Goal: Transaction & Acquisition: Purchase product/service

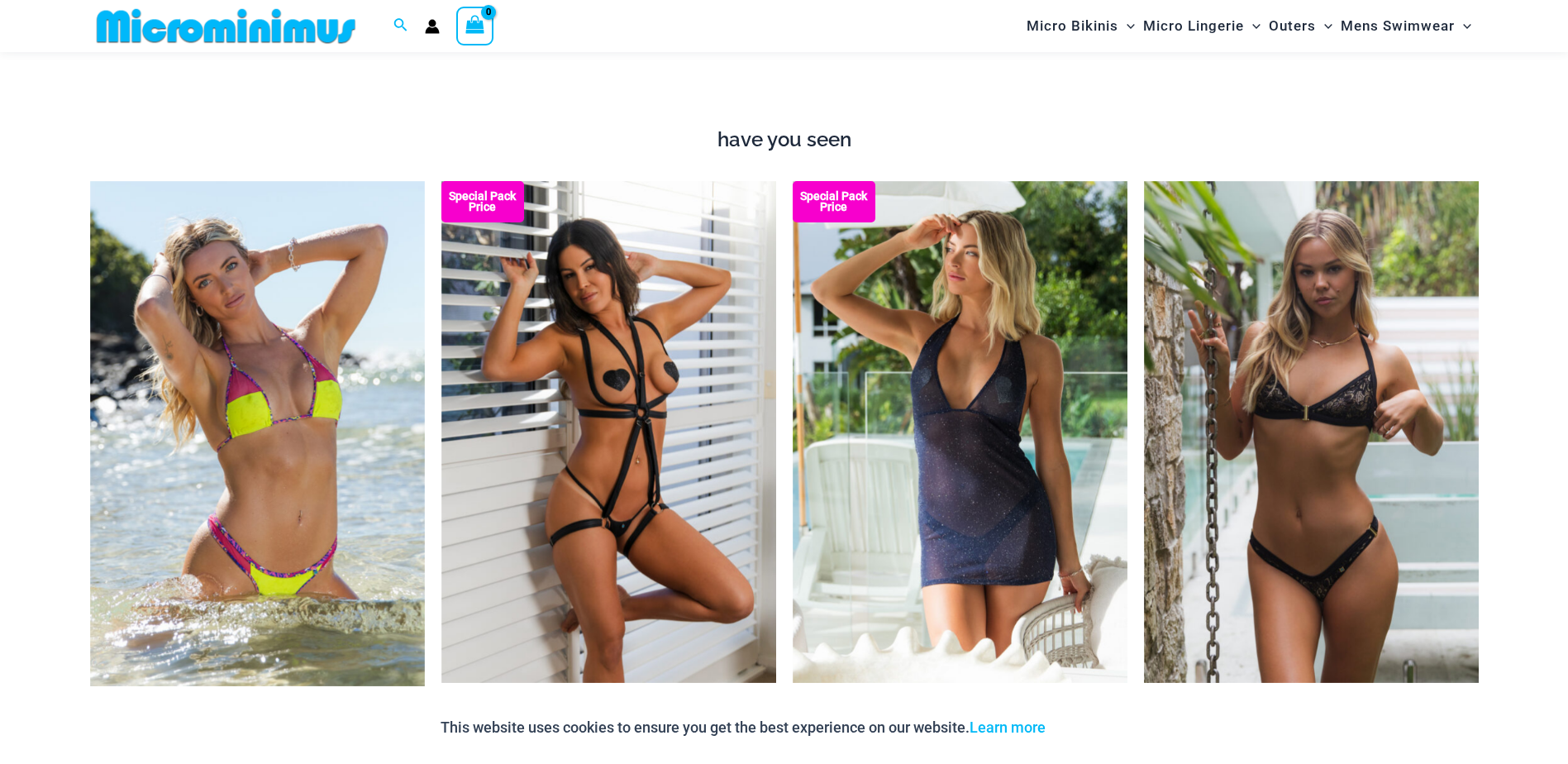
scroll to position [2138, 0]
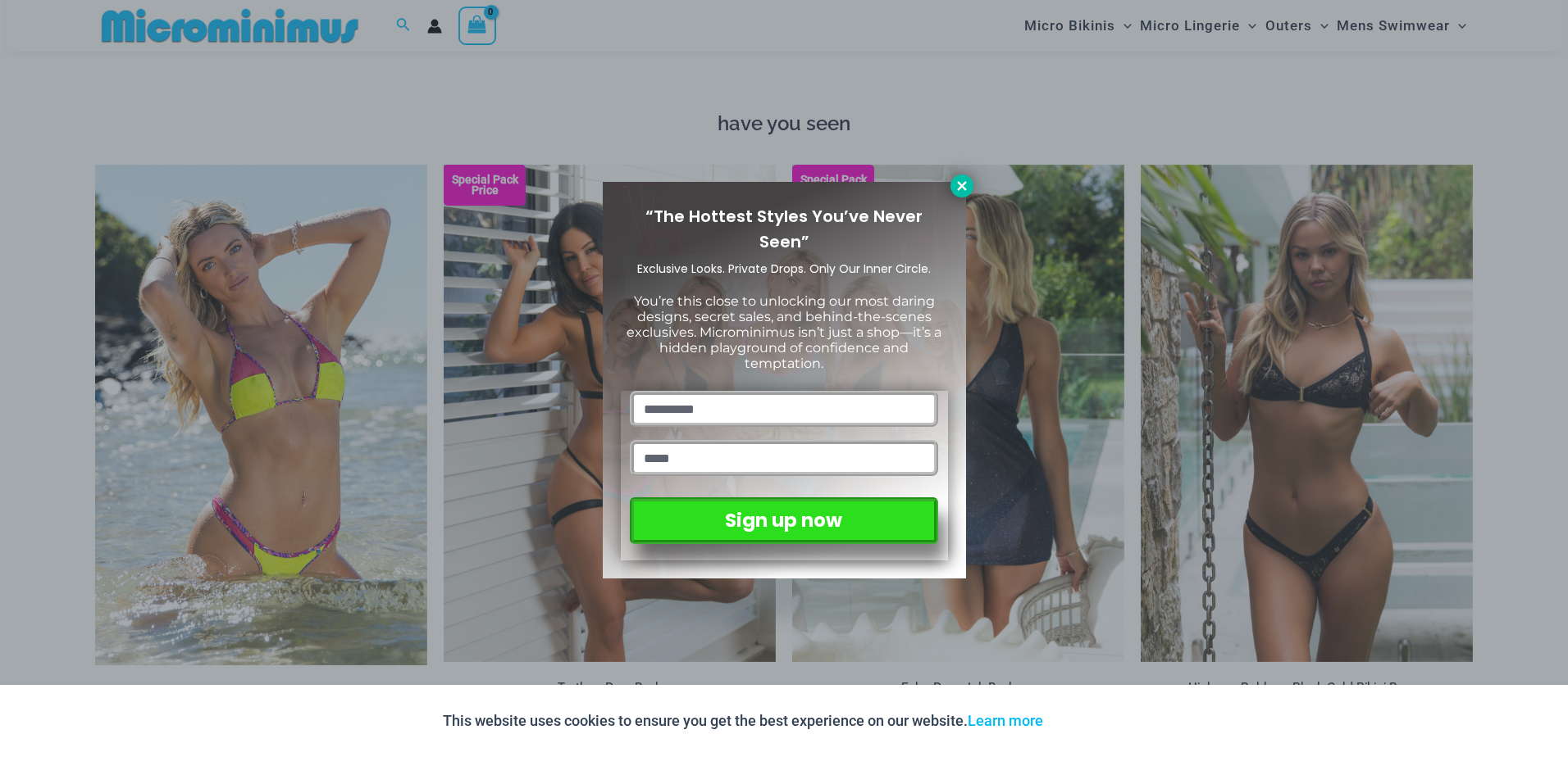
click at [956, 192] on icon at bounding box center [961, 186] width 15 height 15
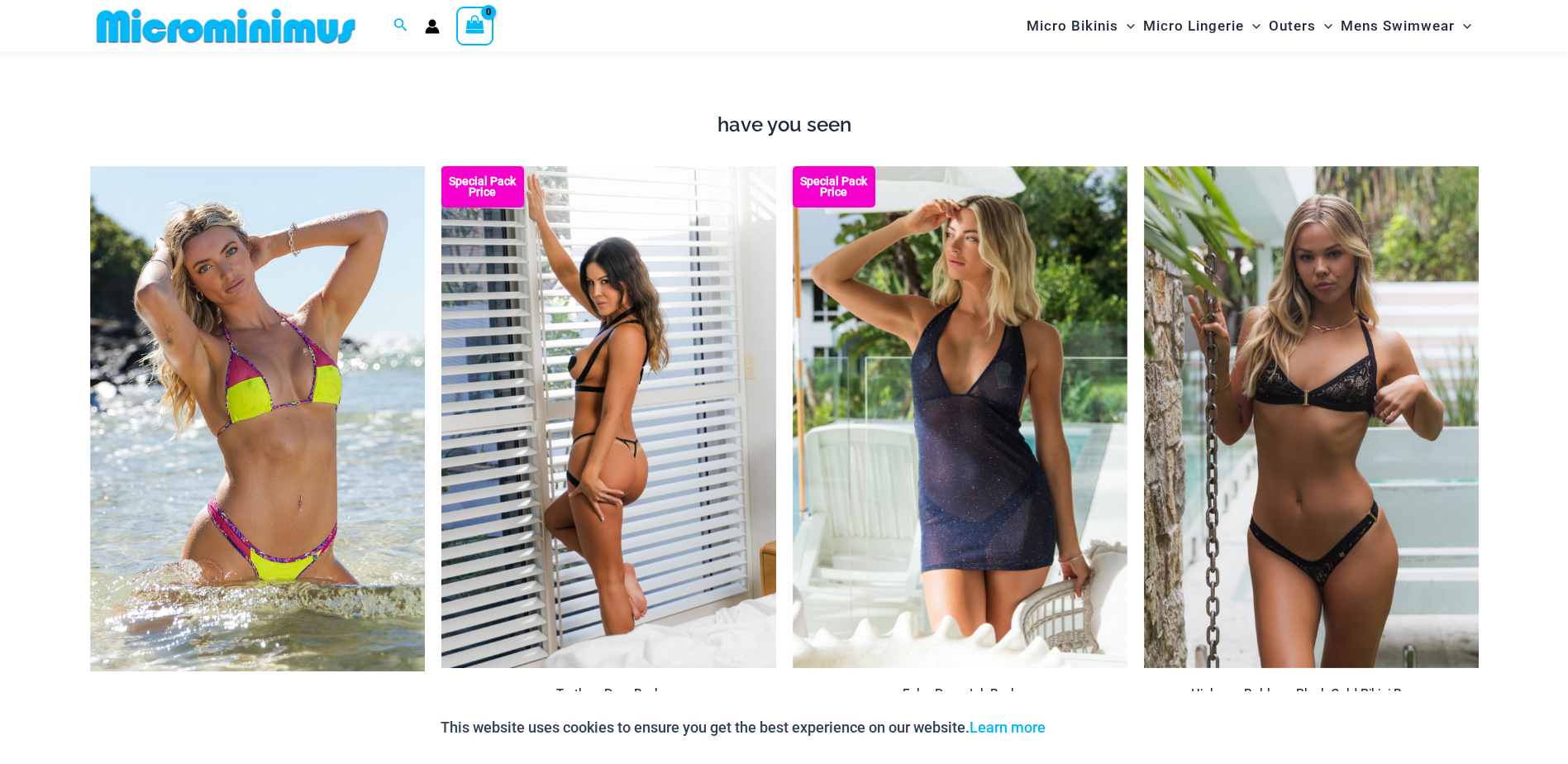
click at [675, 426] on img at bounding box center [609, 417] width 335 height 503
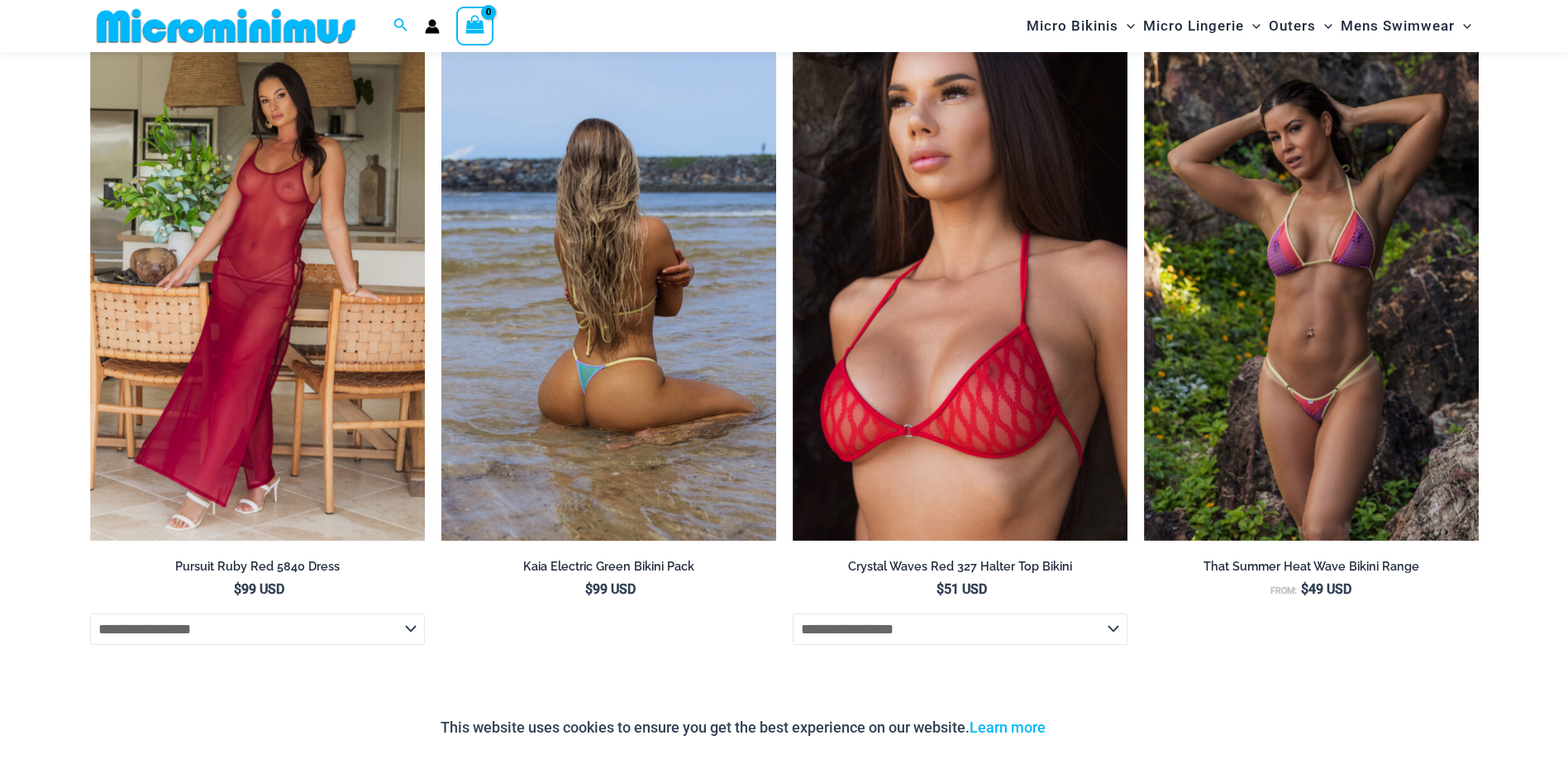
scroll to position [4046, 0]
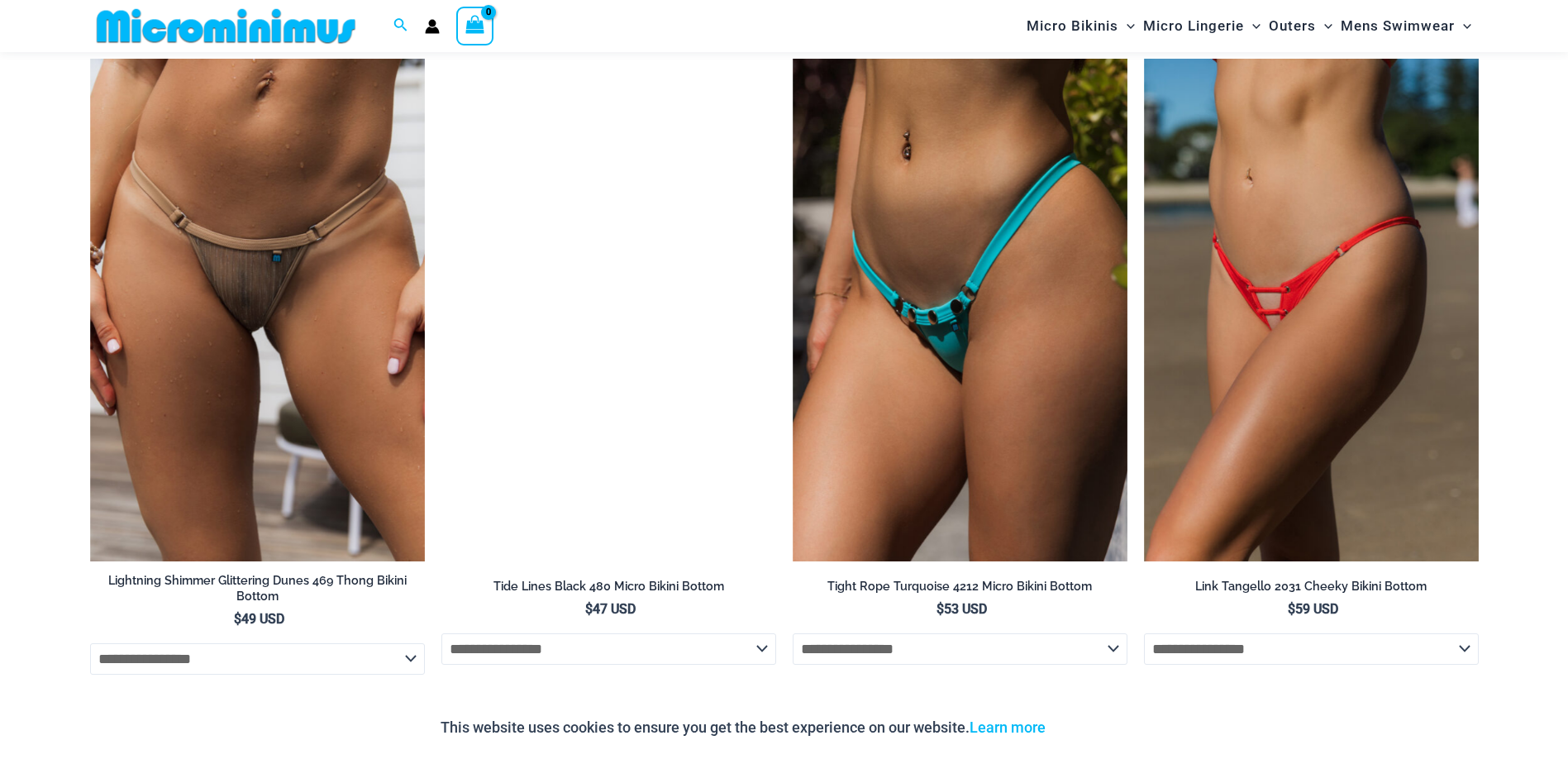
scroll to position [4371, 0]
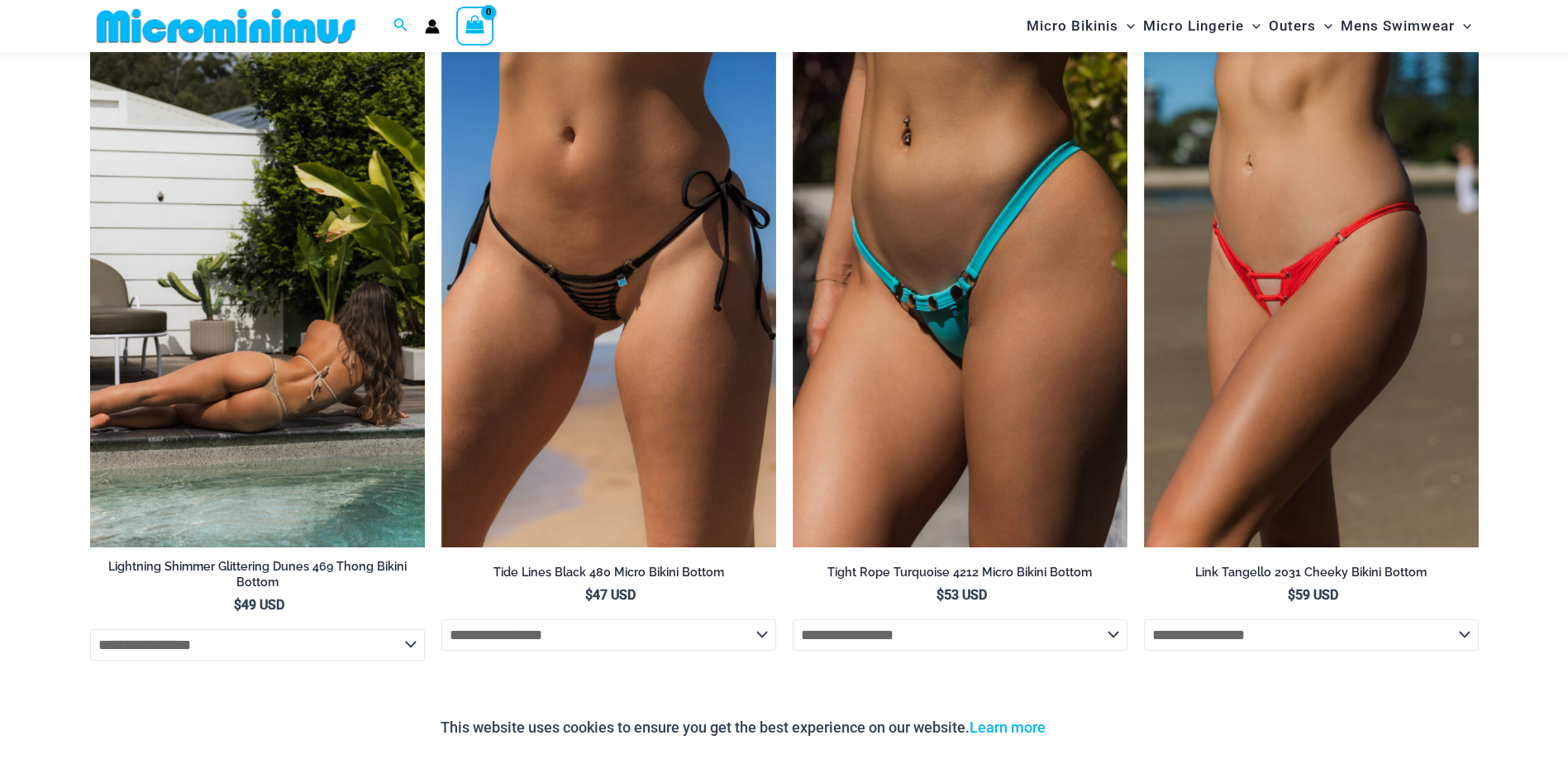
click at [231, 414] on img at bounding box center [257, 296] width 335 height 503
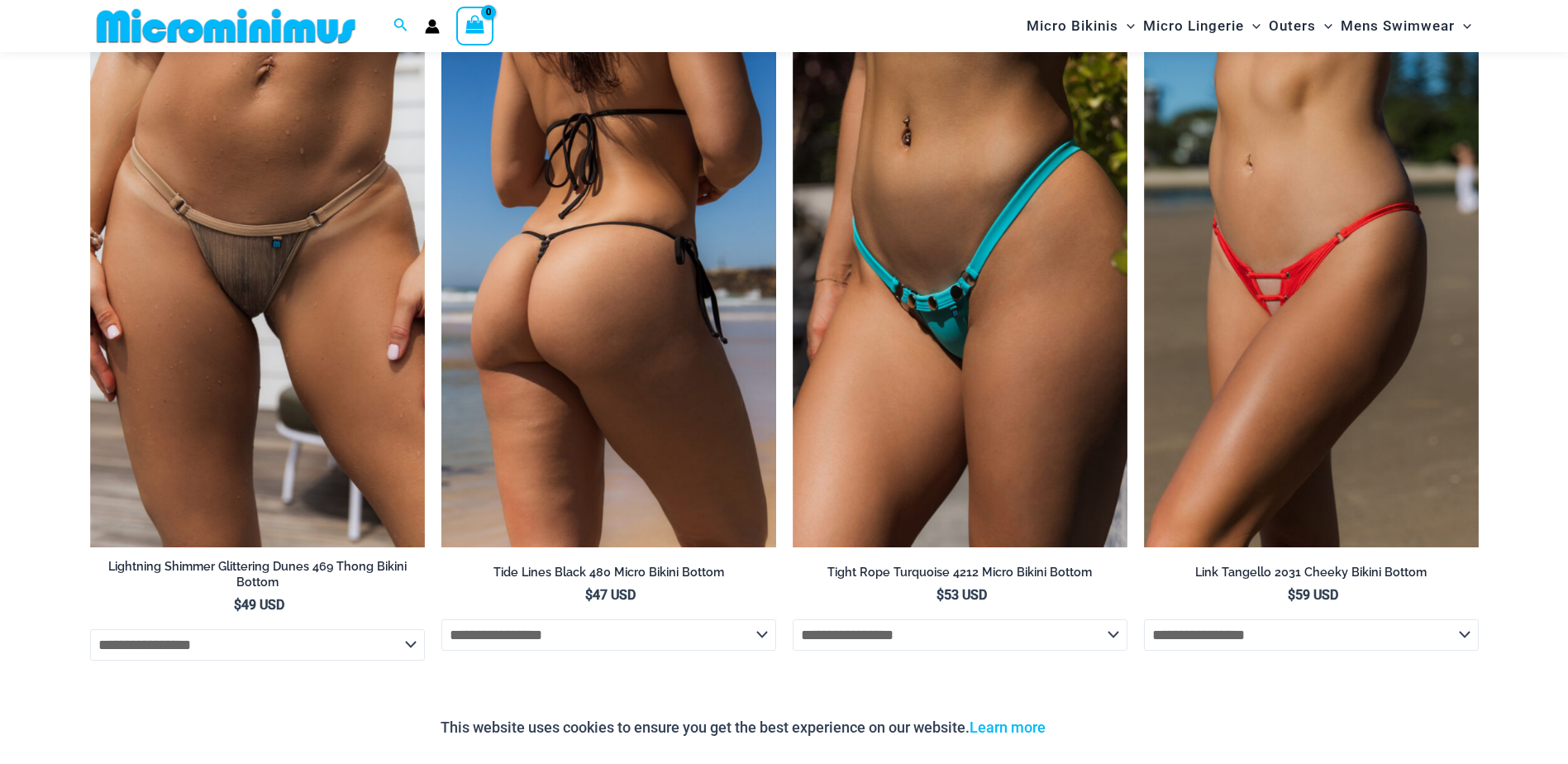
click at [610, 325] on img at bounding box center [609, 296] width 335 height 503
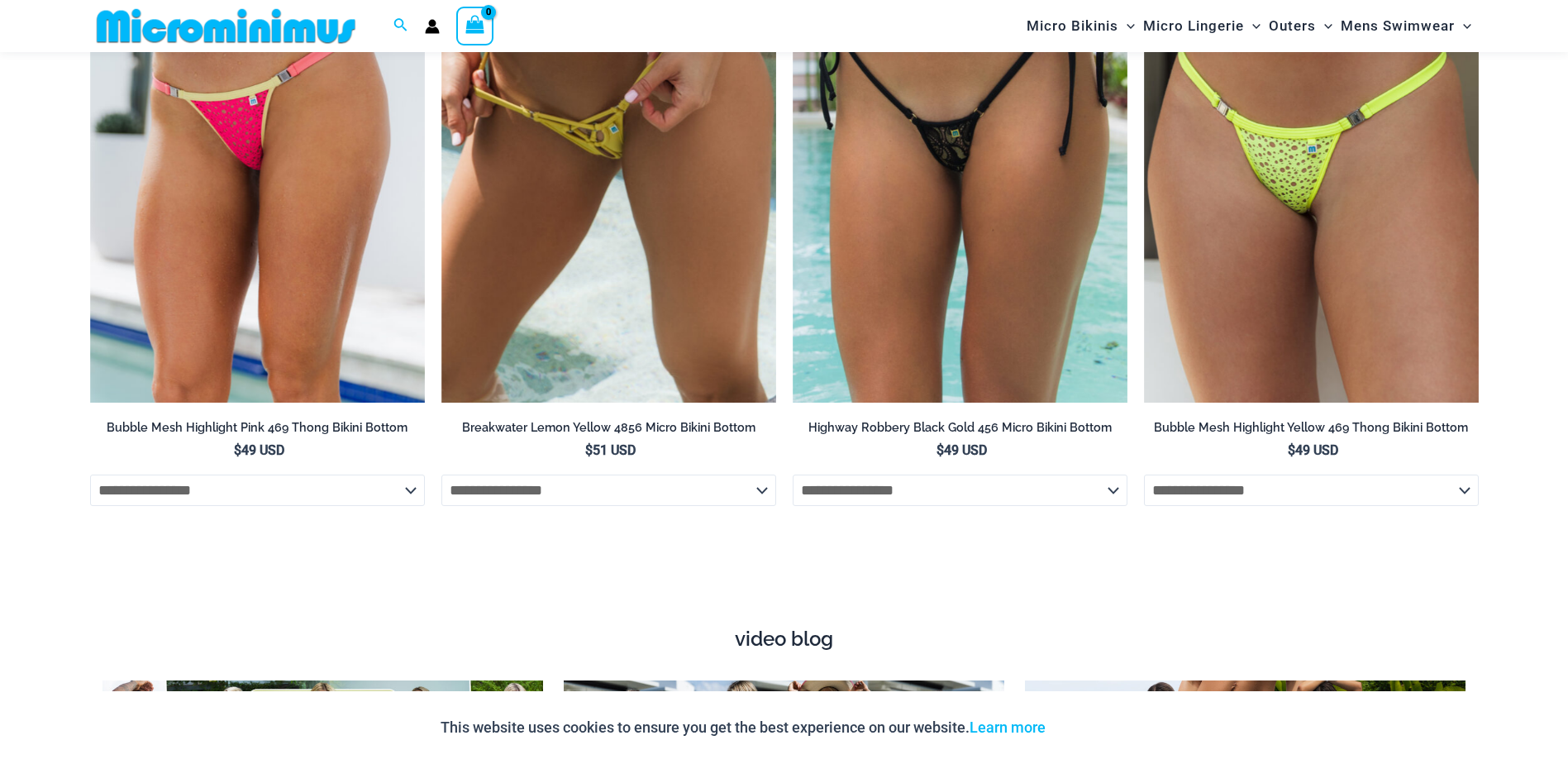
scroll to position [5860, 0]
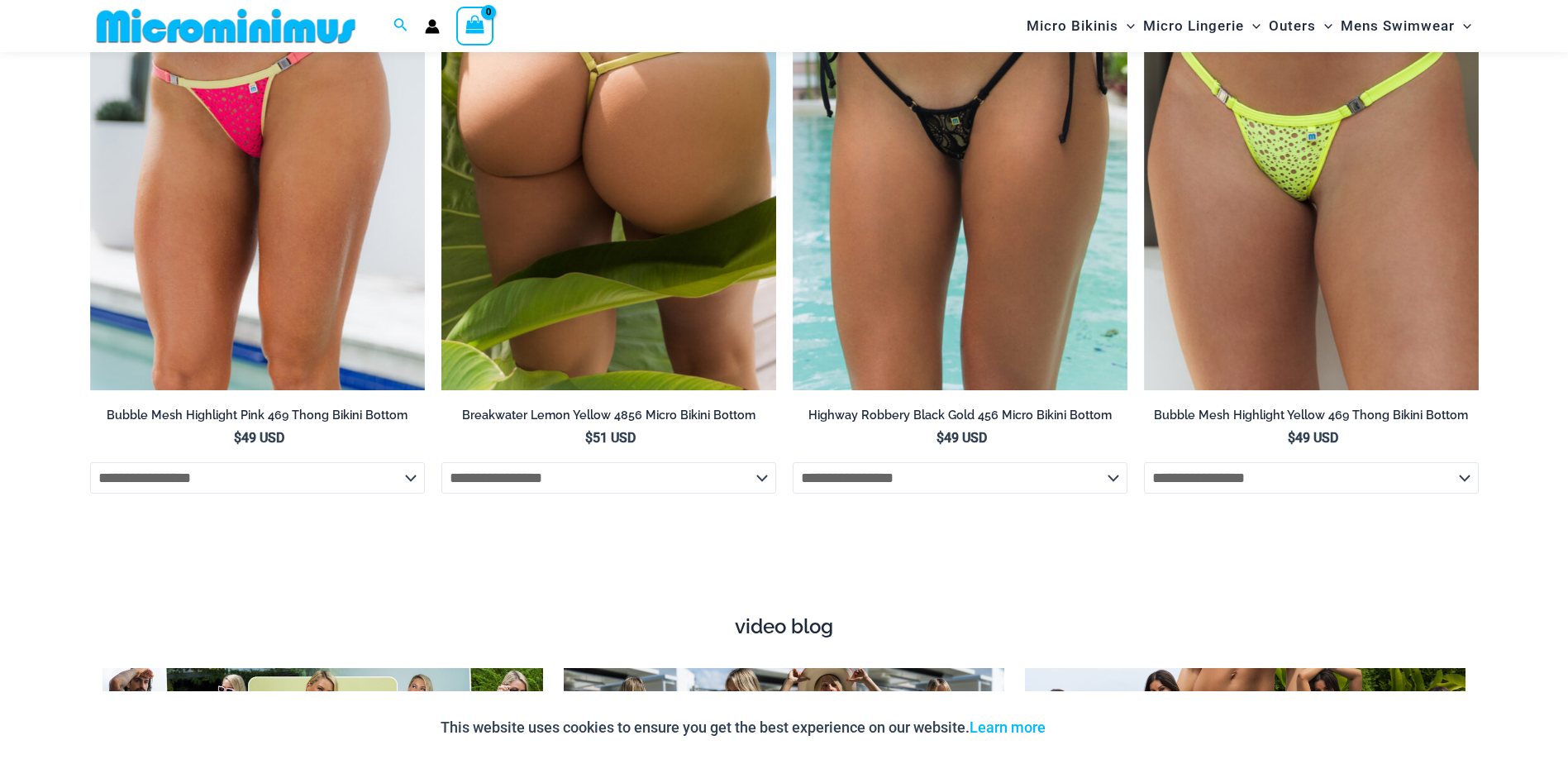
click at [523, 176] on img at bounding box center [609, 139] width 335 height 503
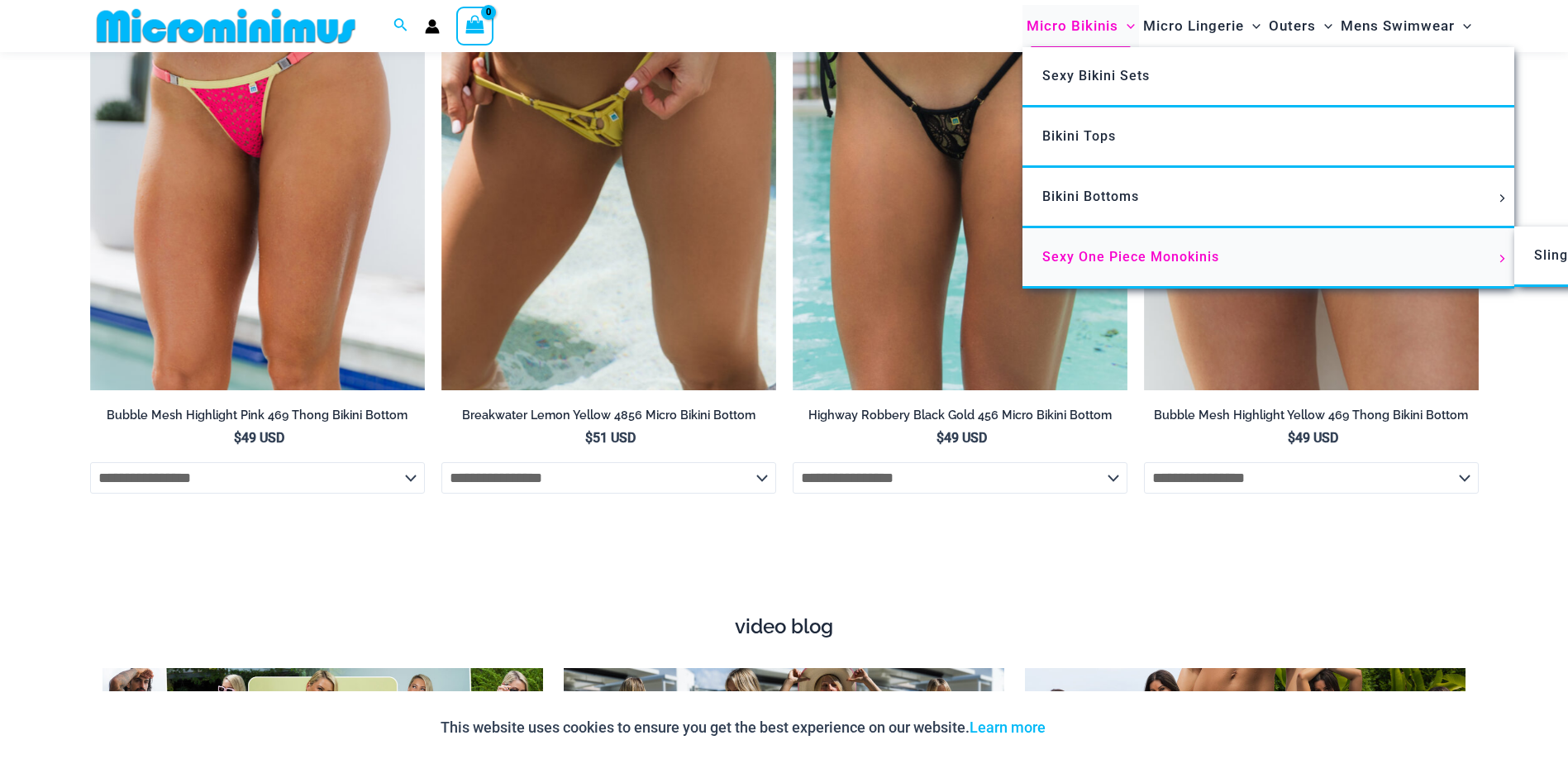
click at [1111, 249] on span "Sexy One Piece Monokinis" at bounding box center [1131, 257] width 177 height 16
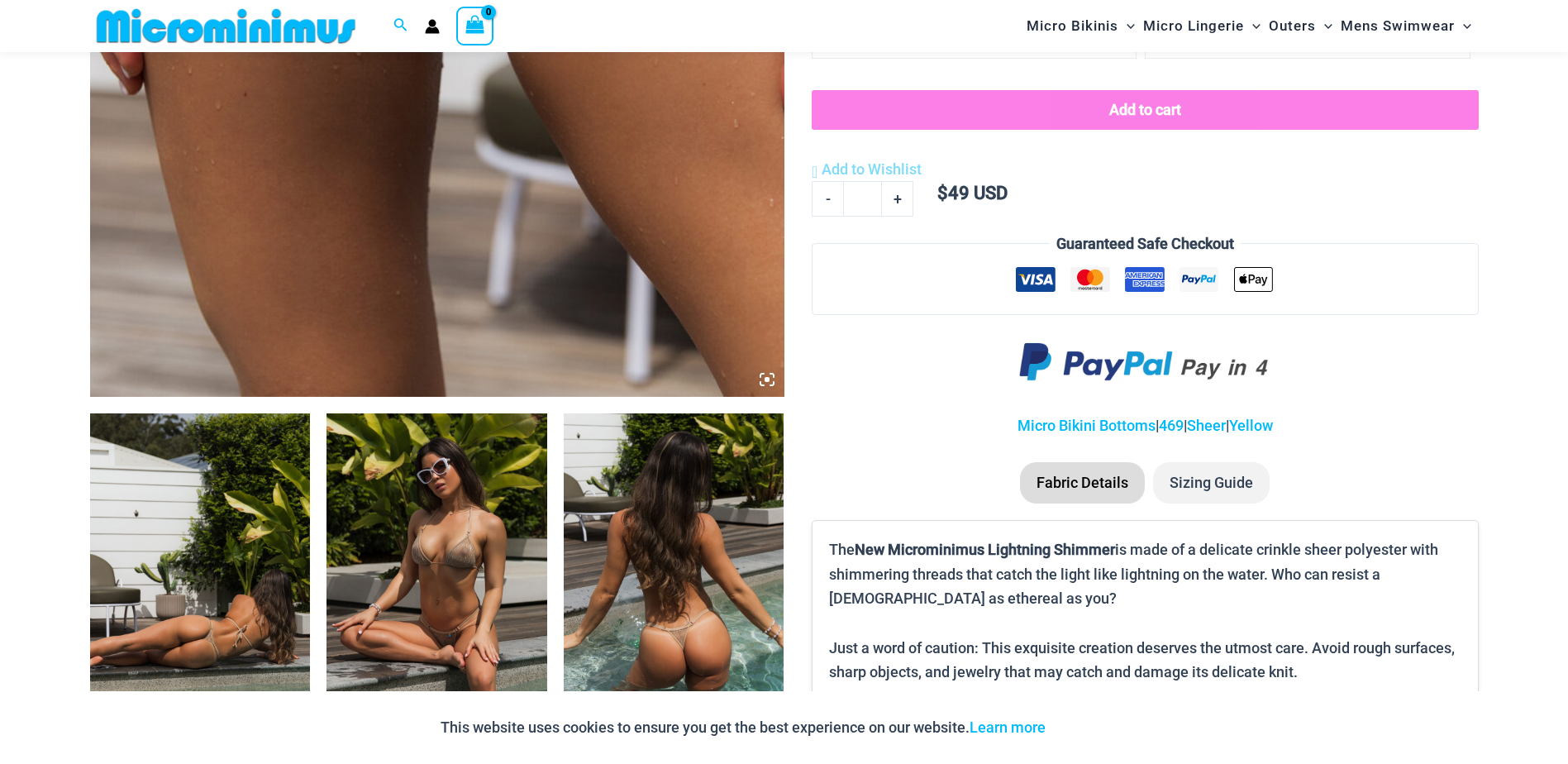
scroll to position [977, 0]
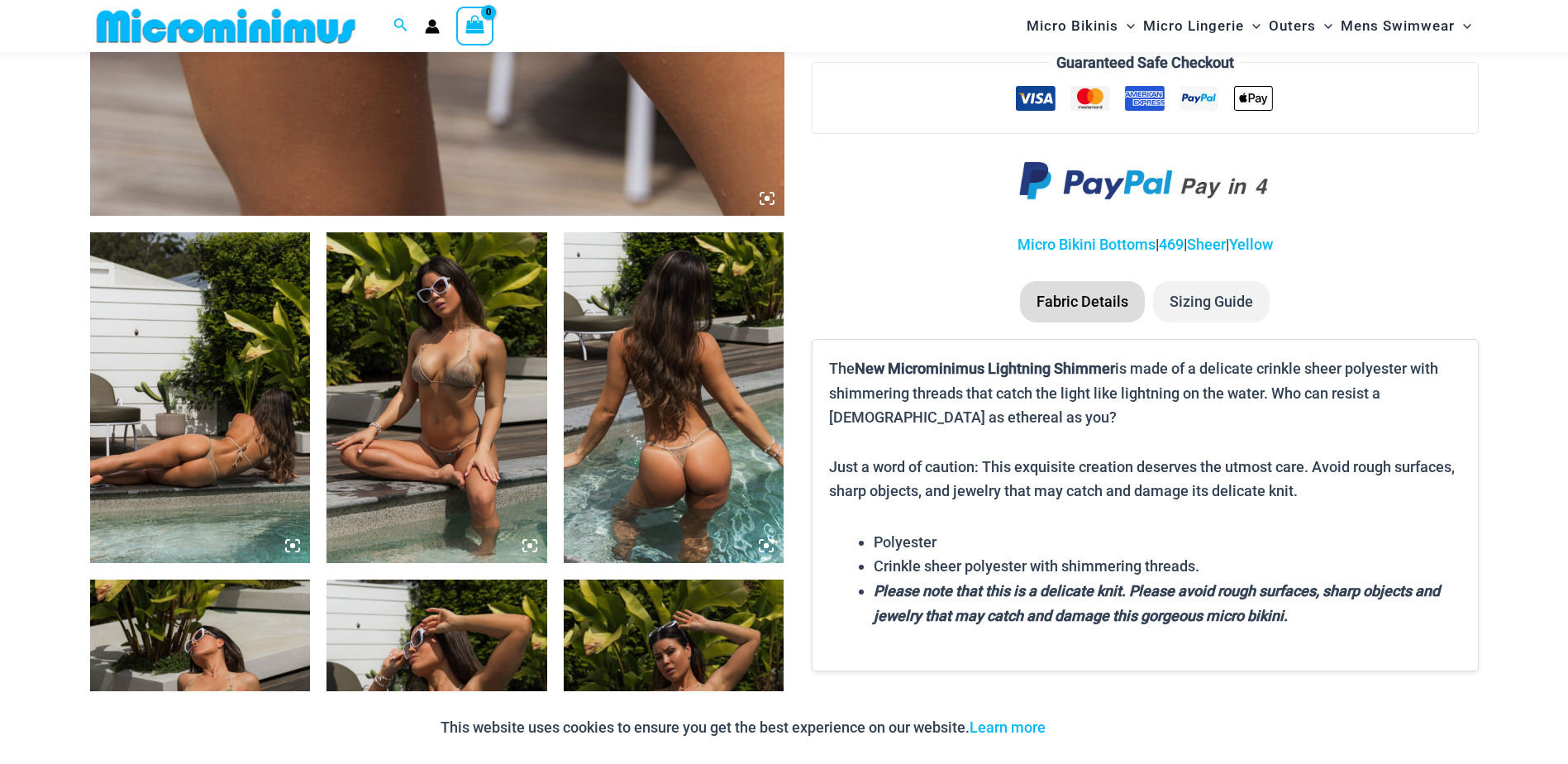
click at [162, 413] on img at bounding box center [201, 397] width 220 height 331
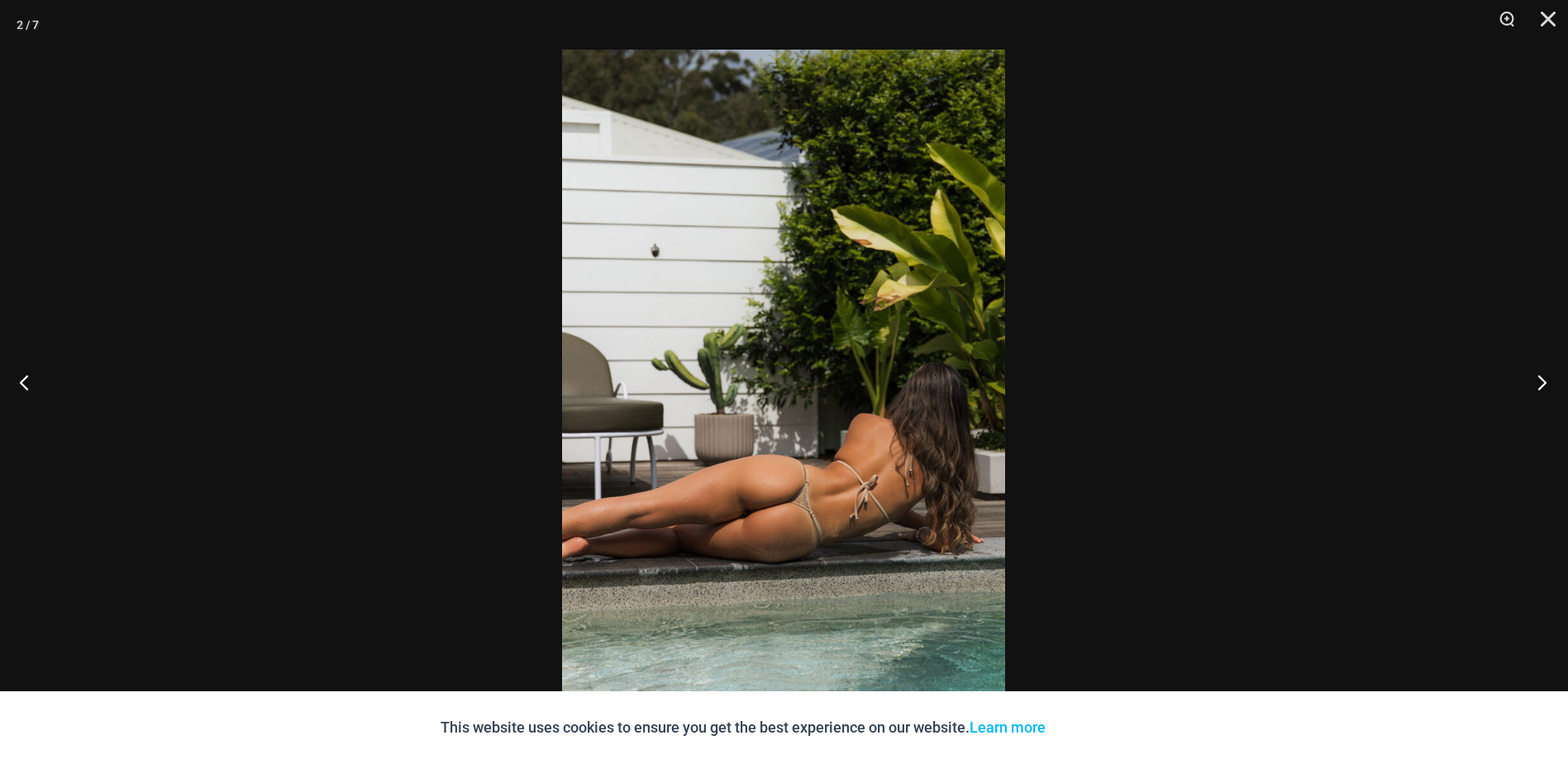
click at [1541, 379] on button "Next" at bounding box center [1537, 382] width 62 height 82
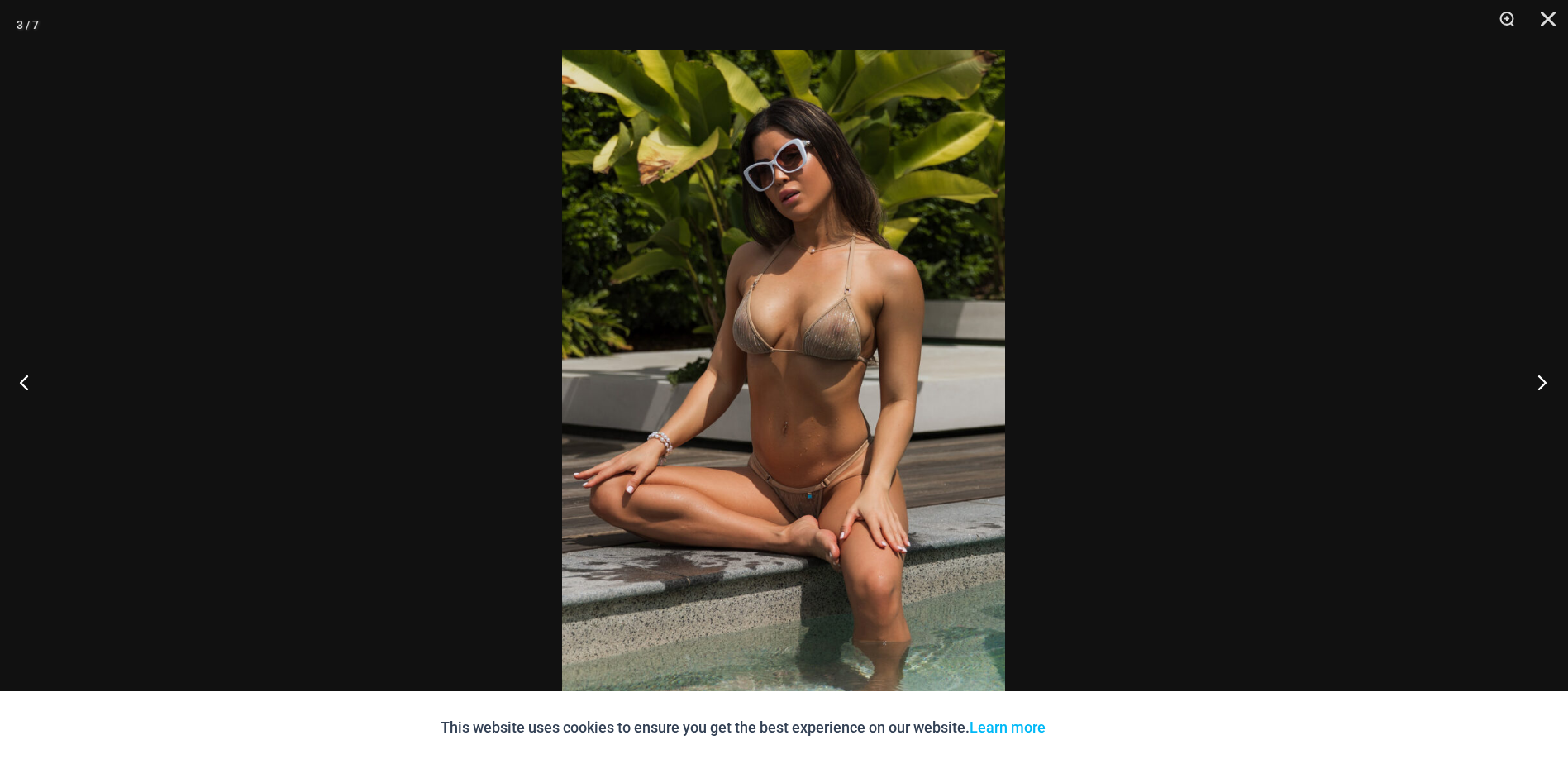
click at [1541, 379] on button "Next" at bounding box center [1537, 382] width 62 height 82
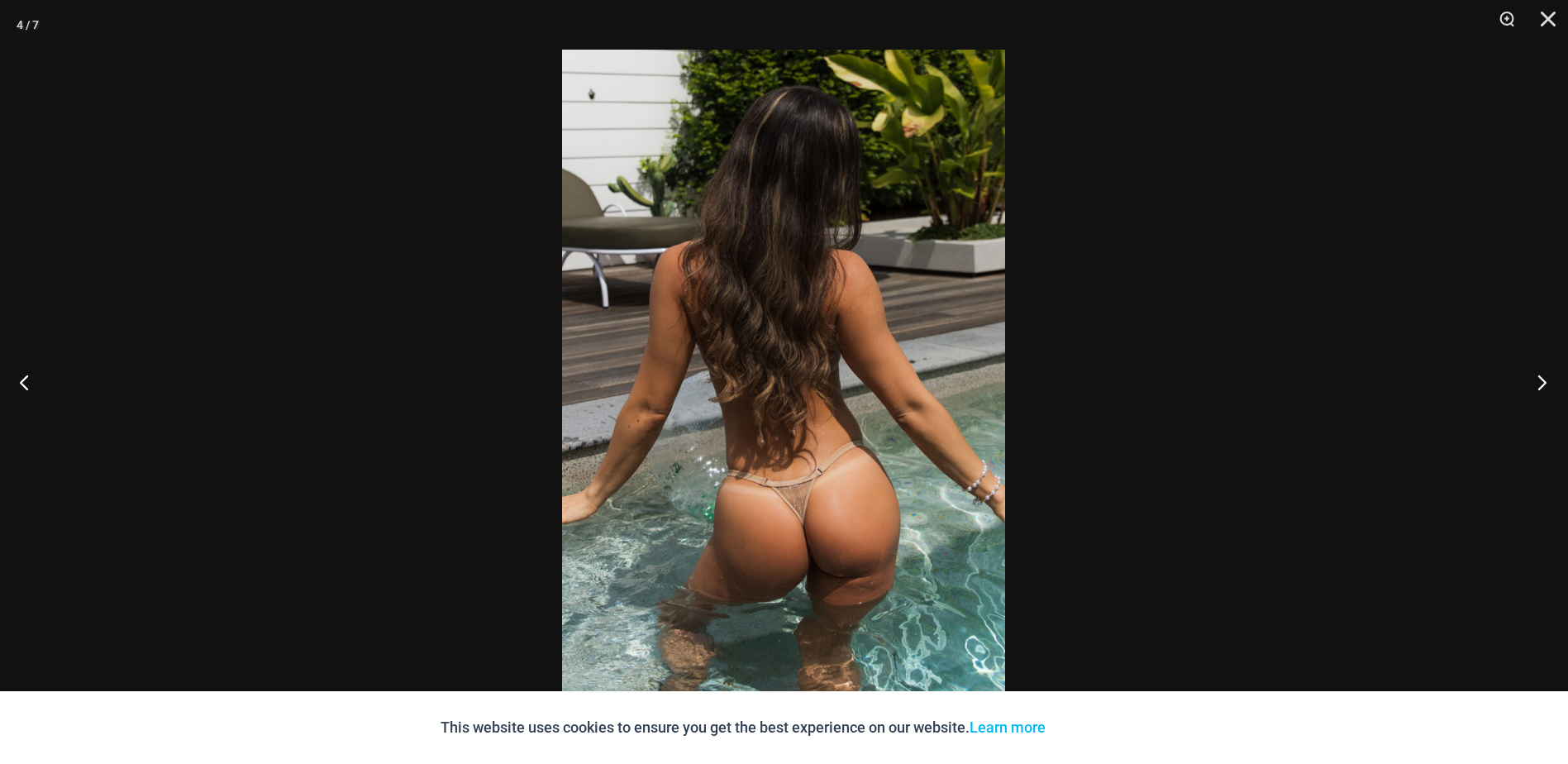
click at [1541, 379] on button "Next" at bounding box center [1537, 382] width 62 height 82
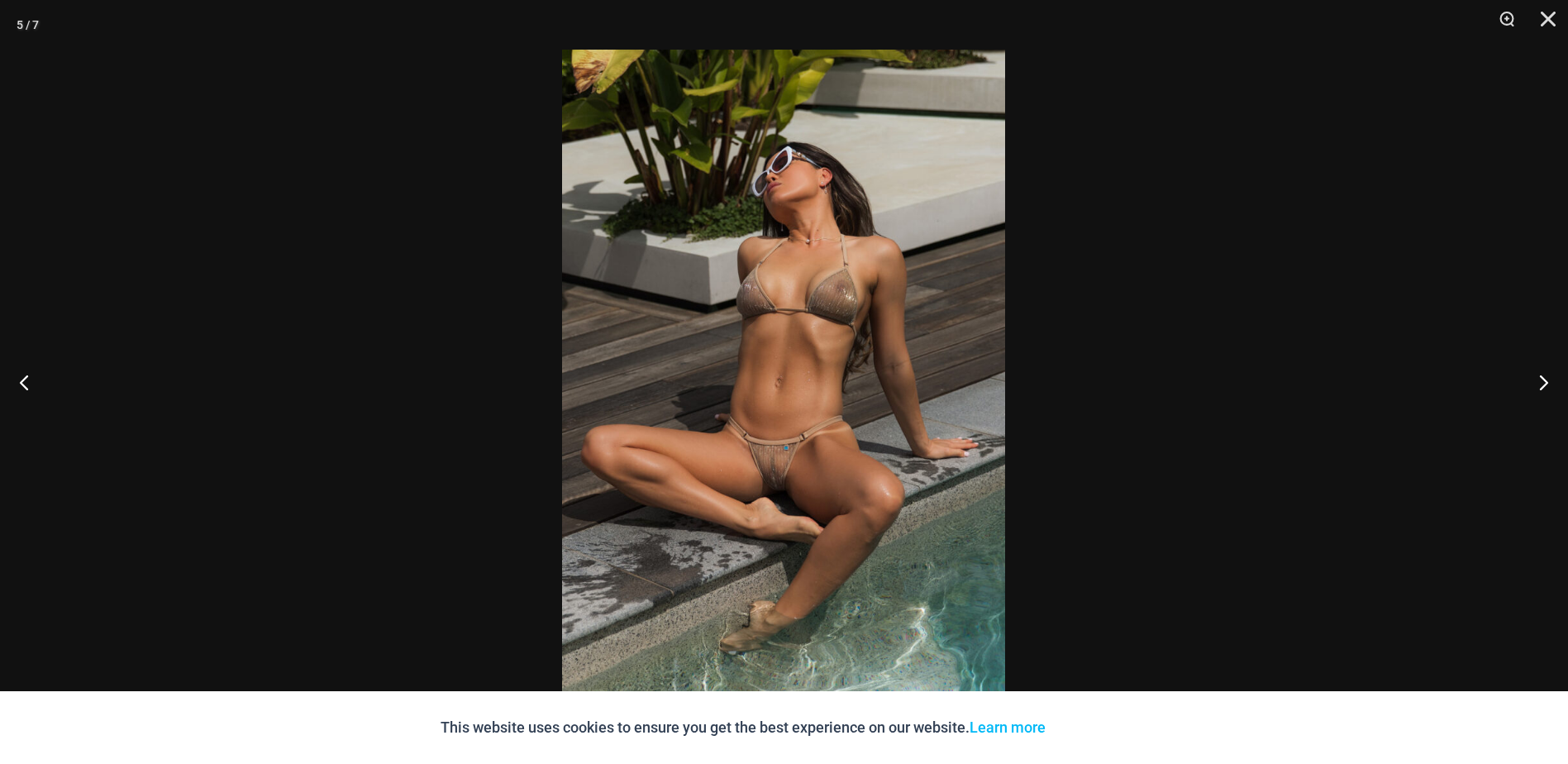
click at [771, 427] on img at bounding box center [784, 382] width 443 height 665
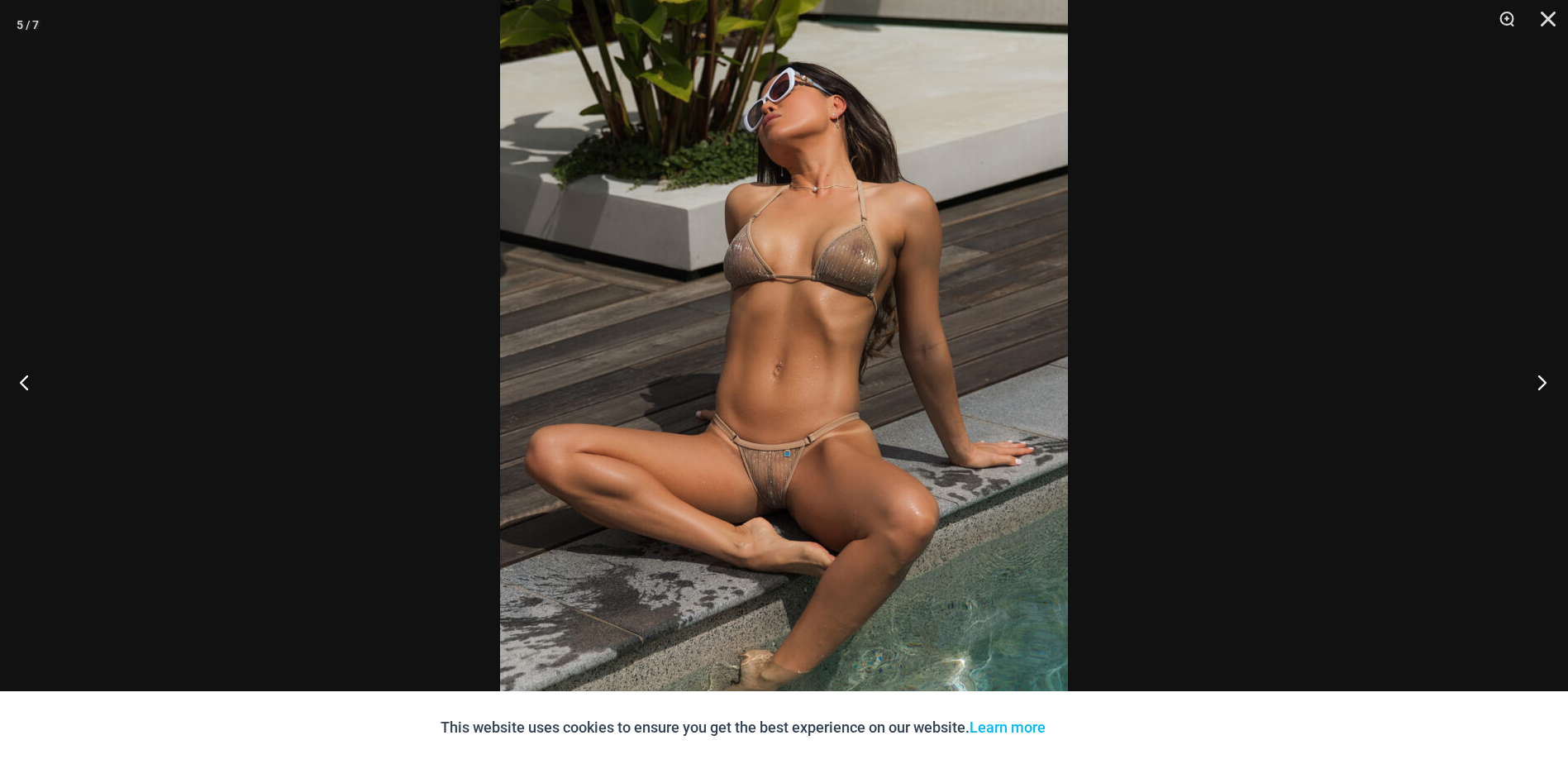
click at [1539, 384] on button "Next" at bounding box center [1537, 382] width 62 height 82
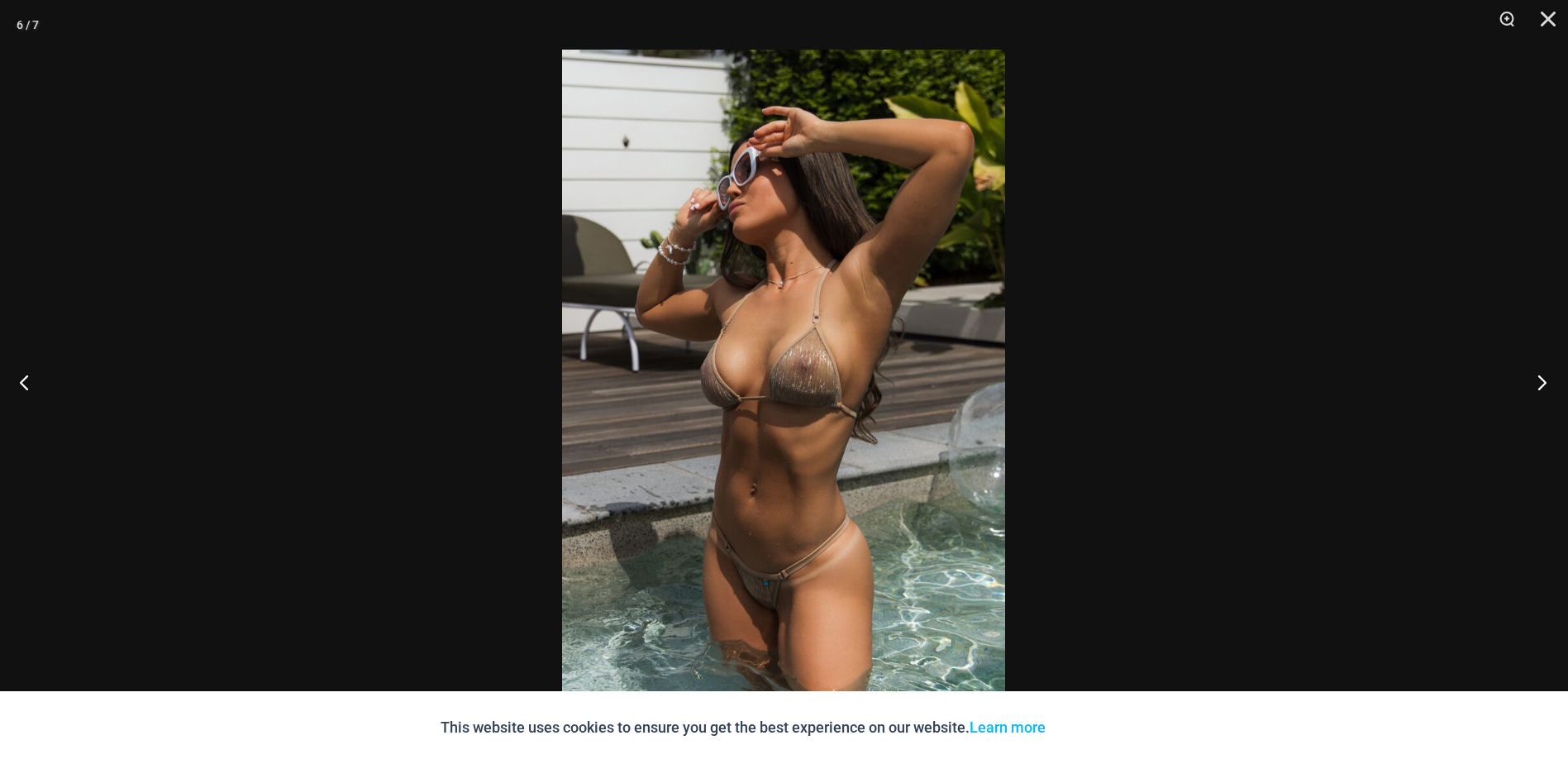
click at [1539, 384] on button "Next" at bounding box center [1537, 382] width 62 height 82
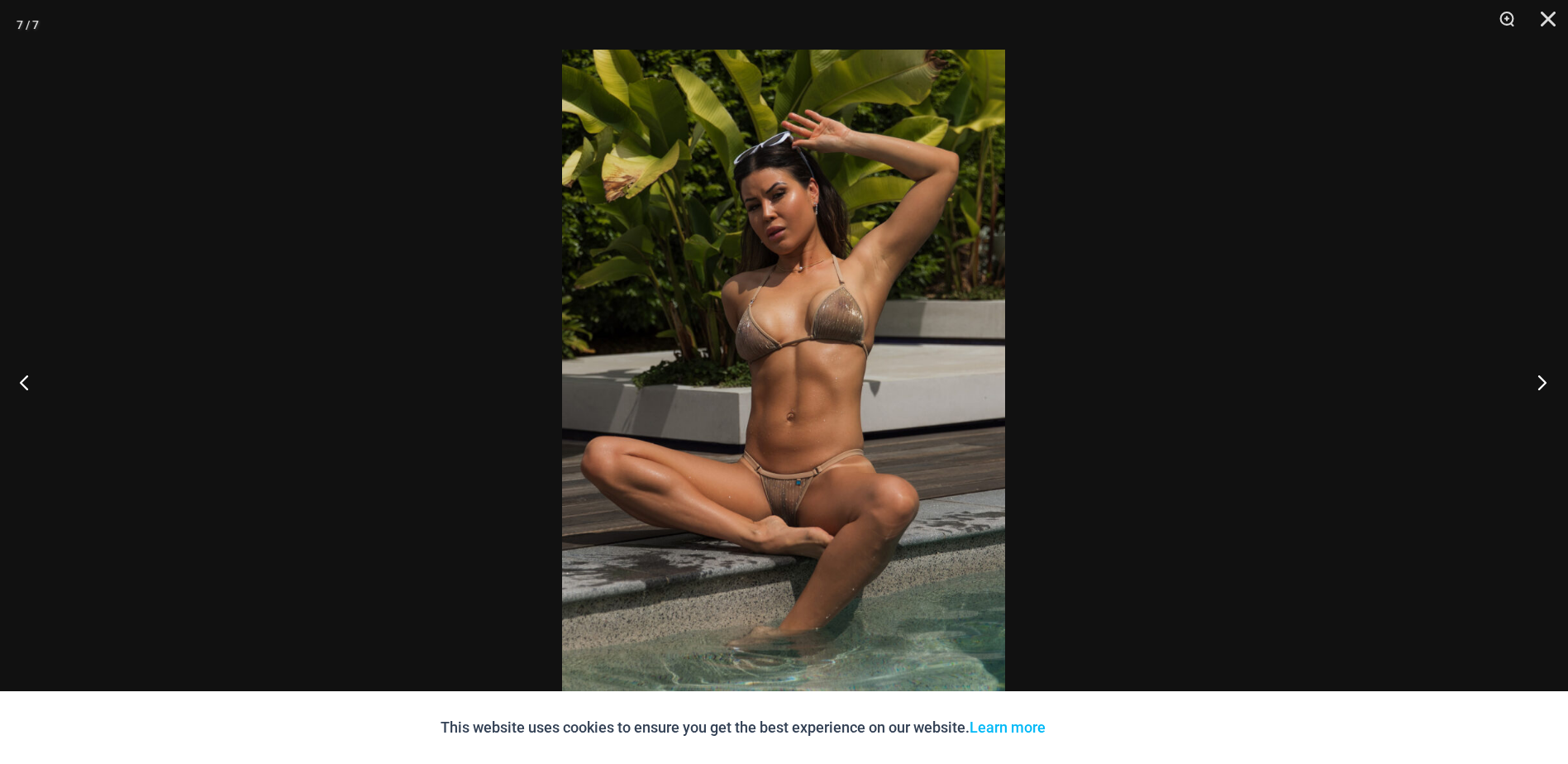
click at [1539, 384] on button "Next" at bounding box center [1537, 382] width 62 height 82
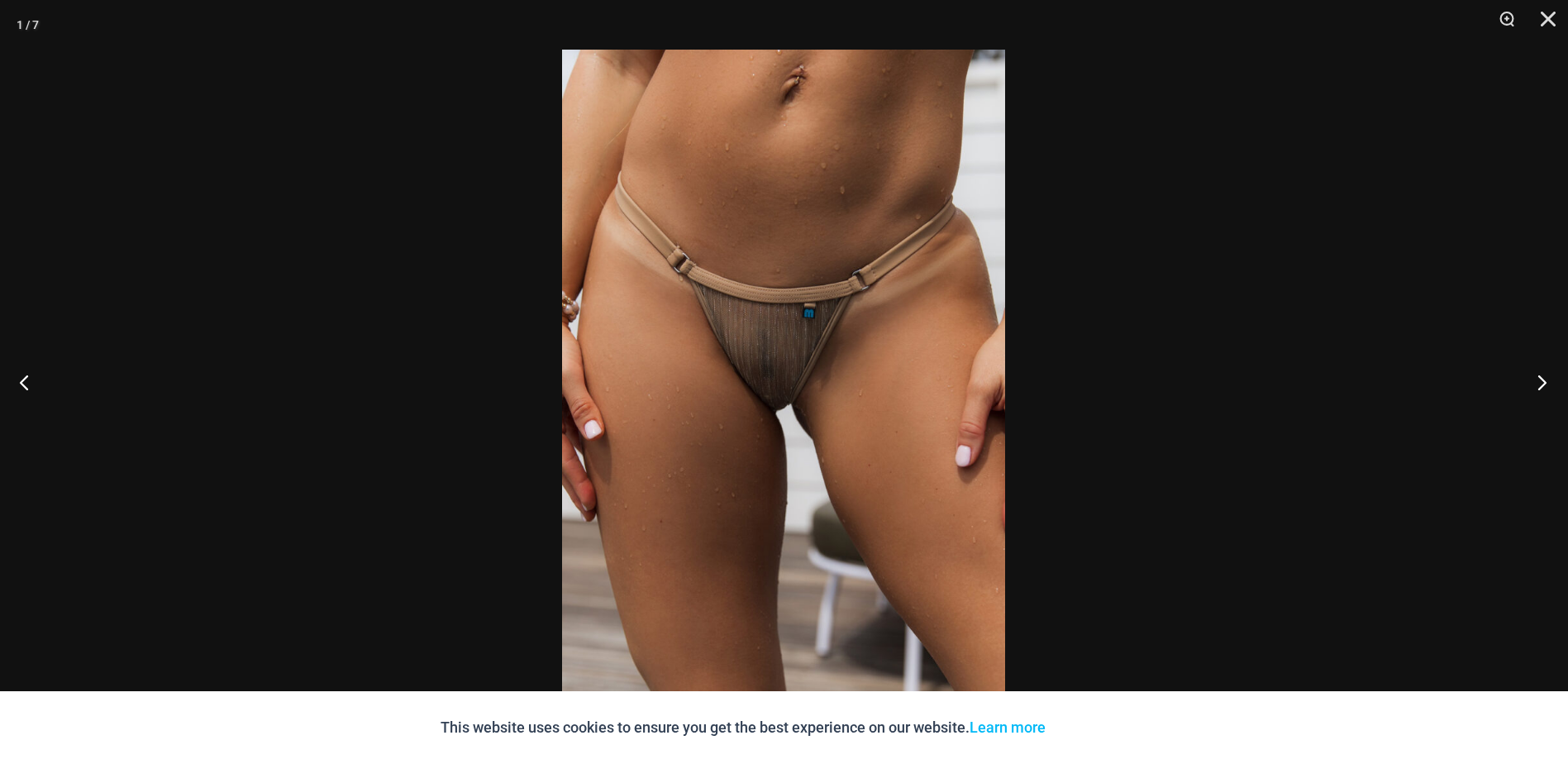
click at [1539, 384] on button "Next" at bounding box center [1537, 382] width 62 height 82
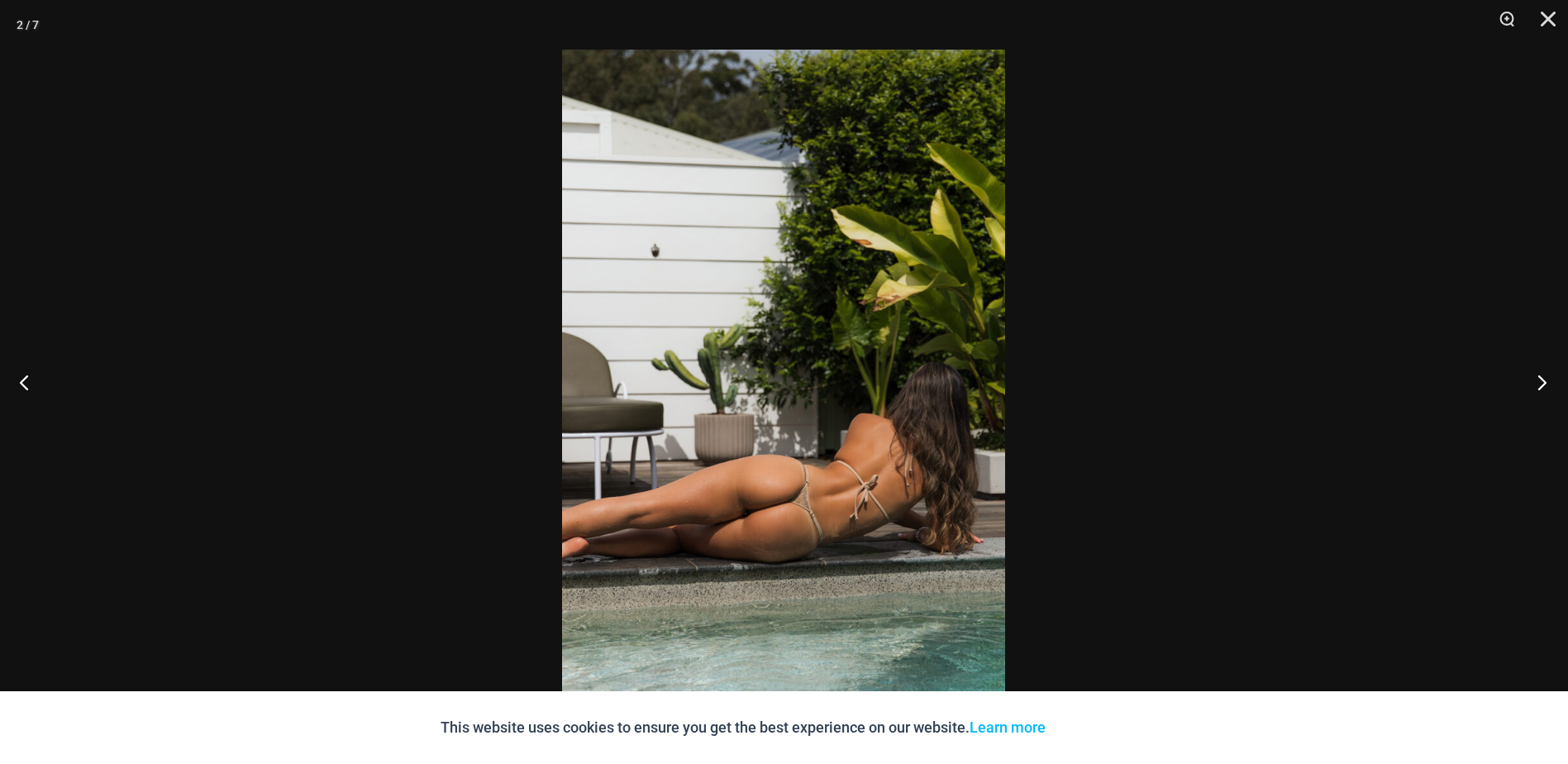
click at [1539, 384] on button "Next" at bounding box center [1537, 382] width 62 height 82
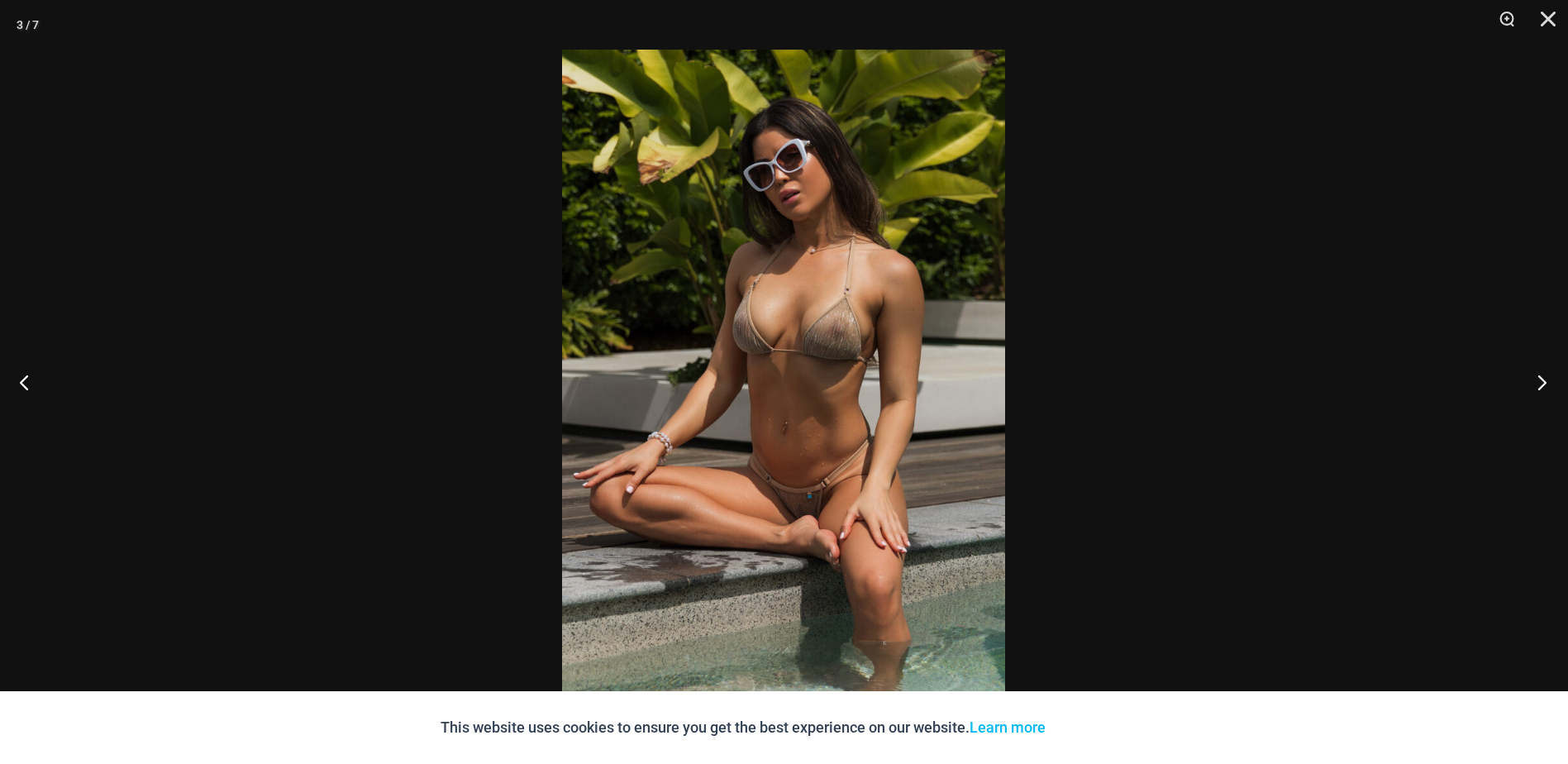
click at [1539, 384] on button "Next" at bounding box center [1537, 382] width 62 height 82
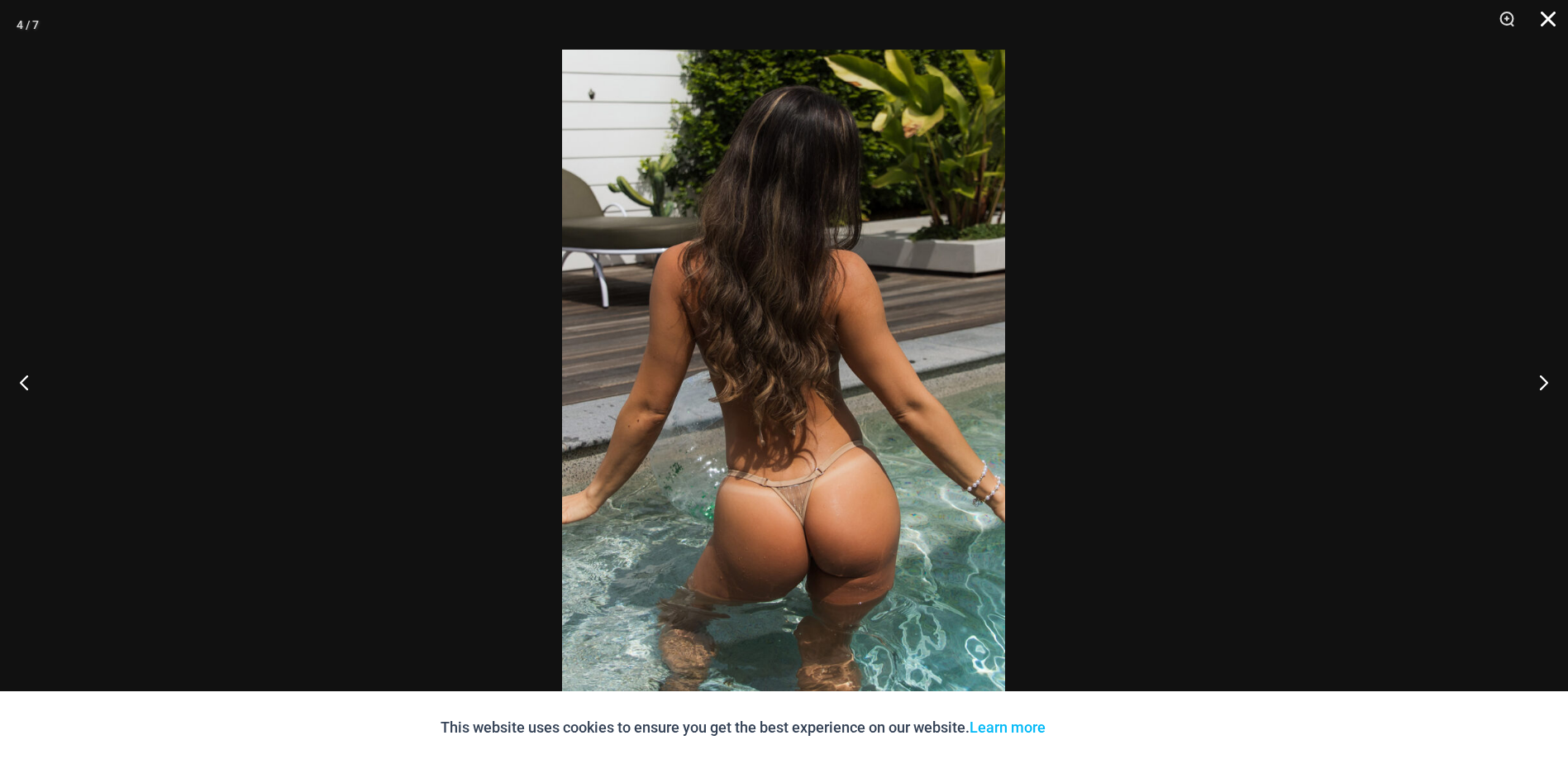
click at [1543, 27] on button "Close" at bounding box center [1543, 25] width 42 height 50
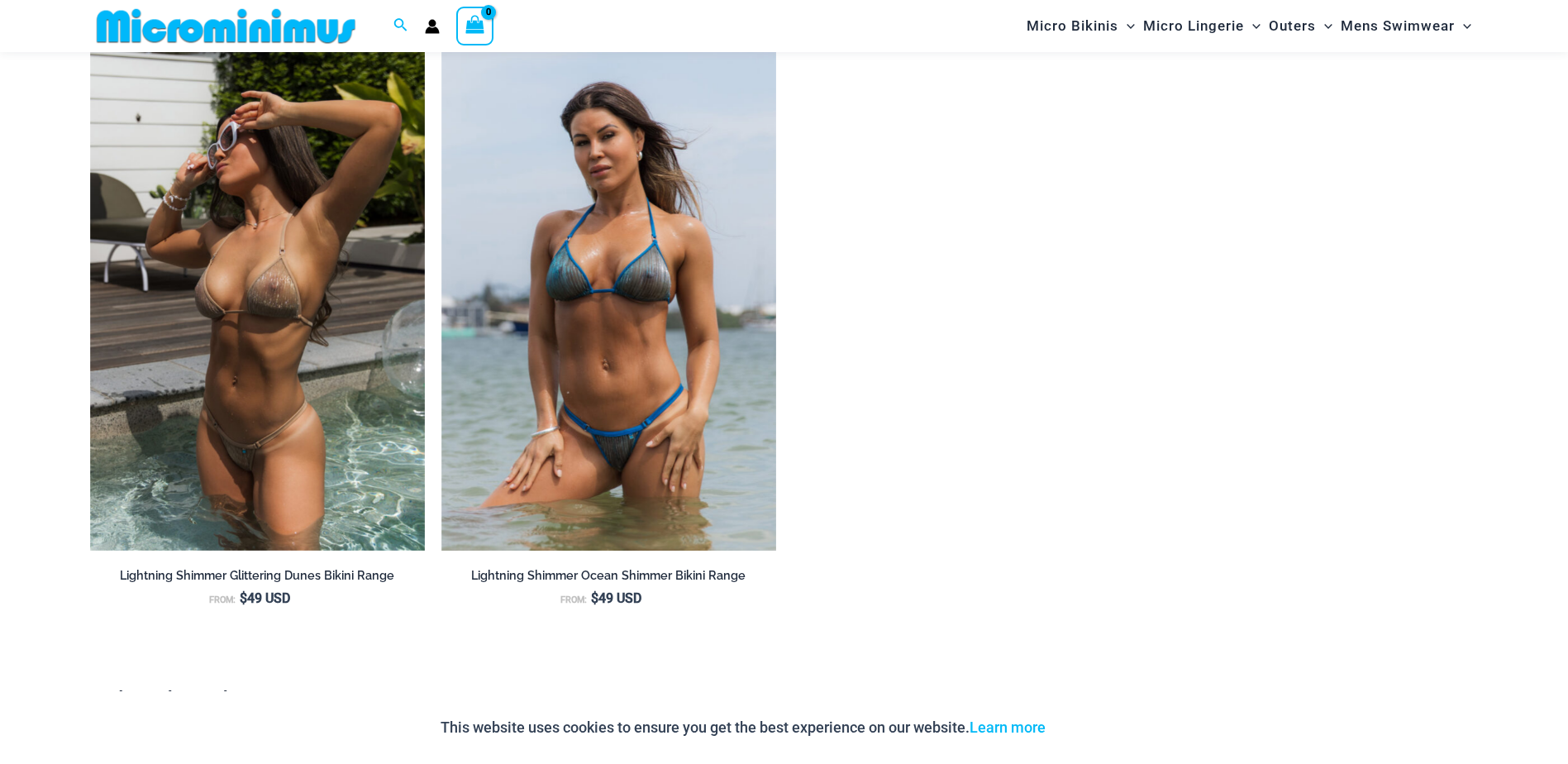
scroll to position [1887, 0]
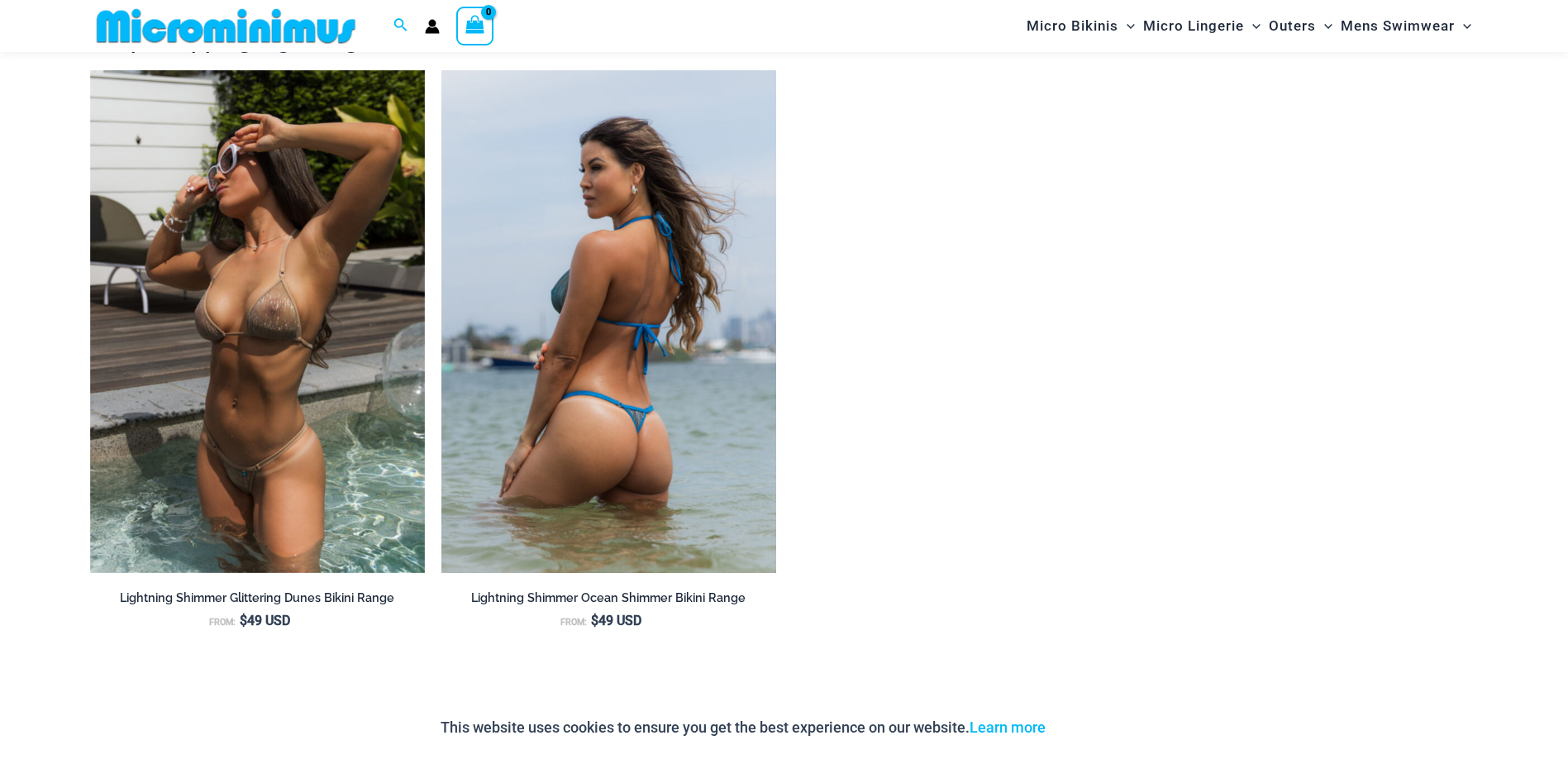
click at [633, 380] on img at bounding box center [609, 322] width 335 height 503
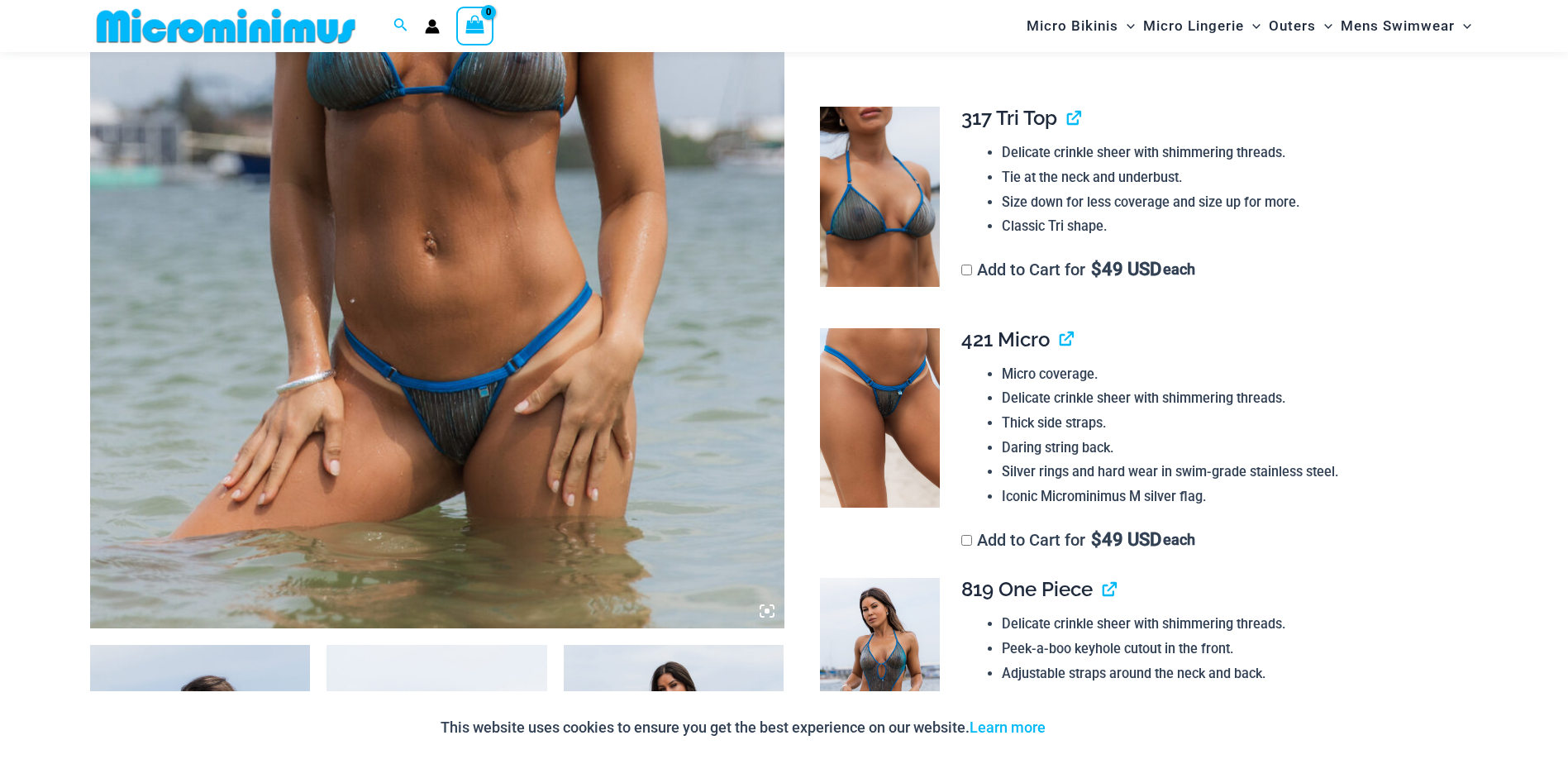
scroll to position [482, 0]
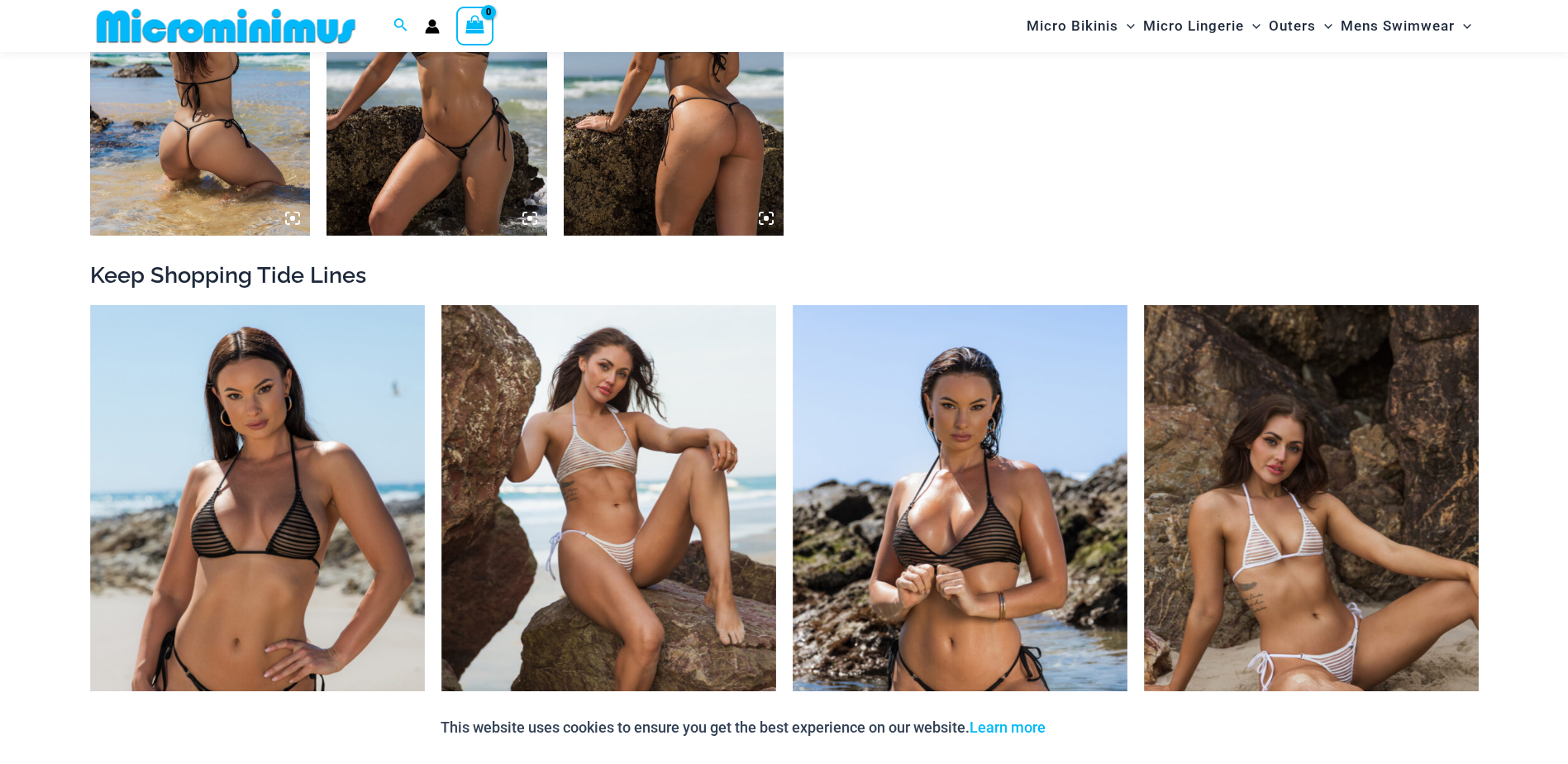
scroll to position [1653, 0]
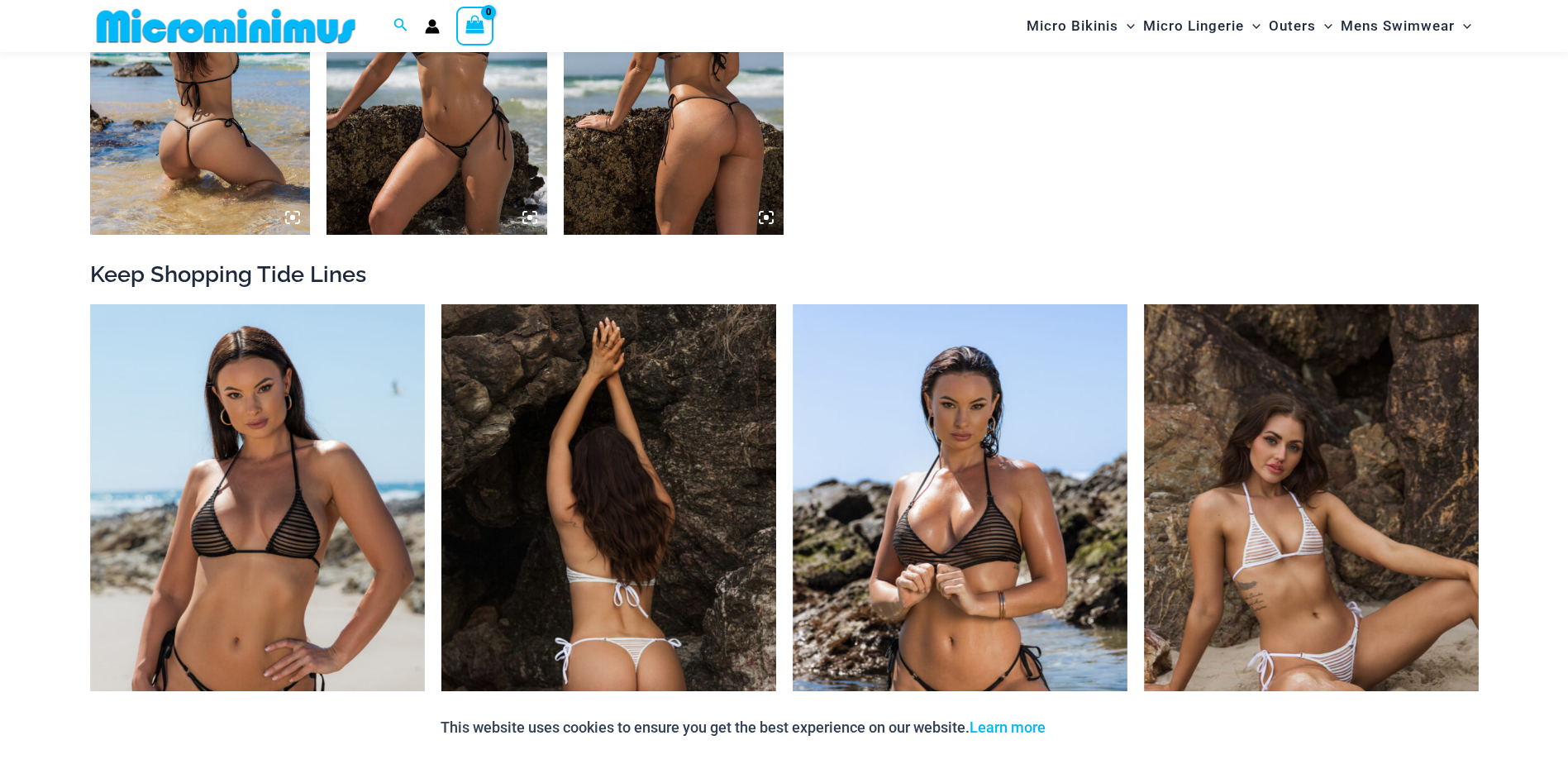
click at [646, 469] on img at bounding box center [609, 555] width 335 height 503
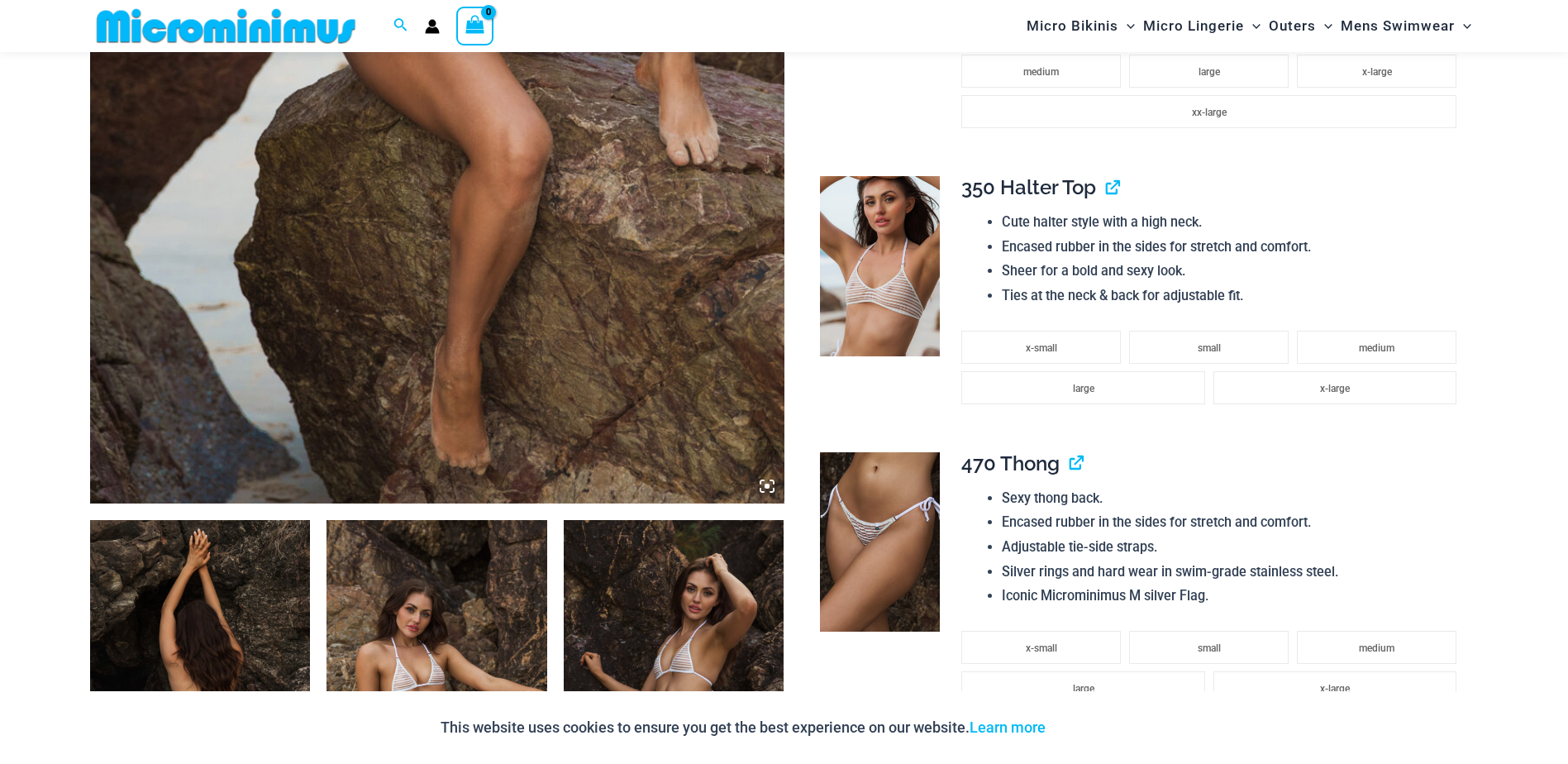
scroll to position [813, 0]
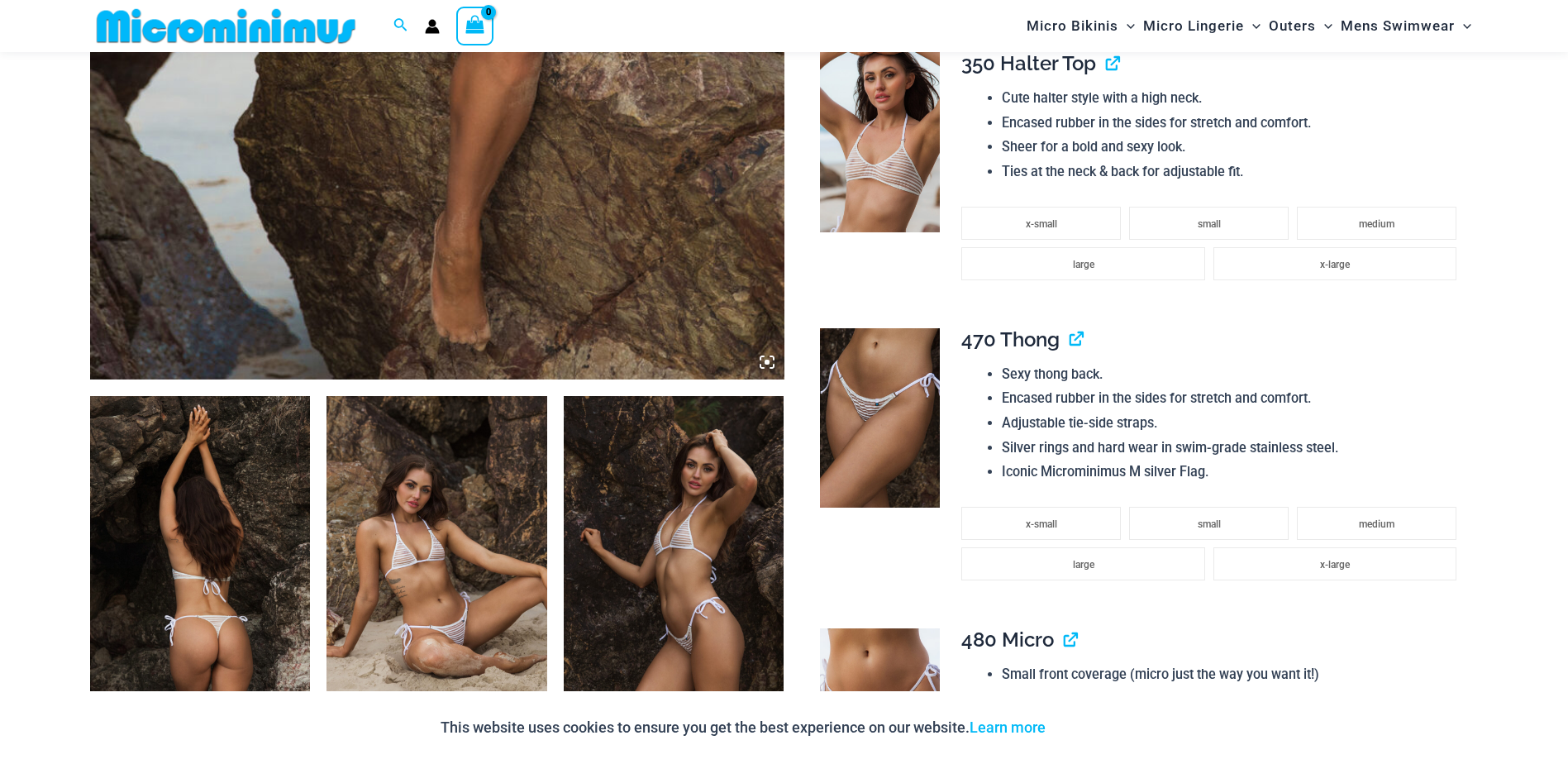
click at [242, 509] on img at bounding box center [201, 561] width 220 height 331
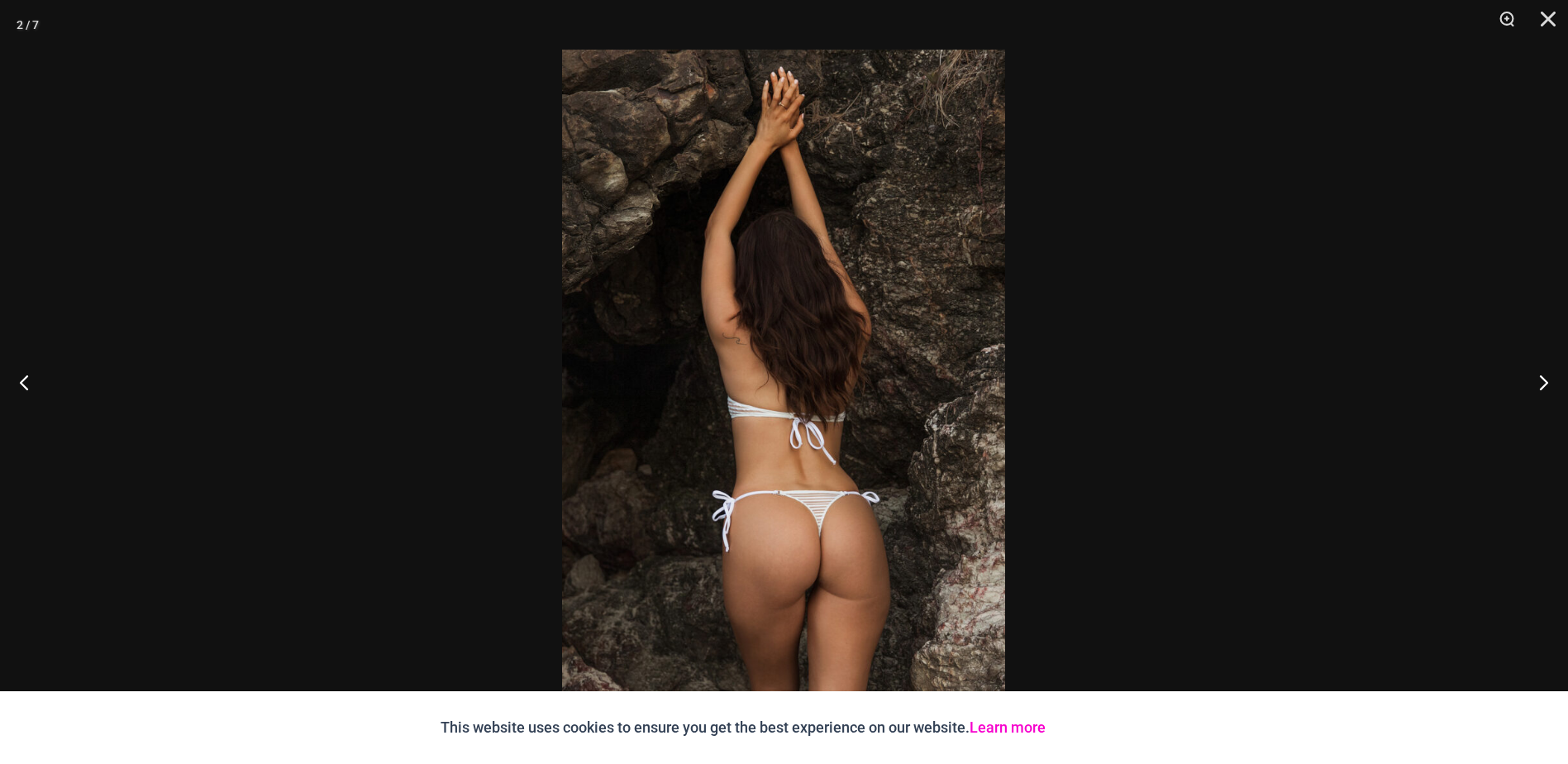
click at [1004, 719] on link "Learn more" at bounding box center [1008, 727] width 76 height 17
click at [1533, 382] on button "Next" at bounding box center [1537, 382] width 62 height 82
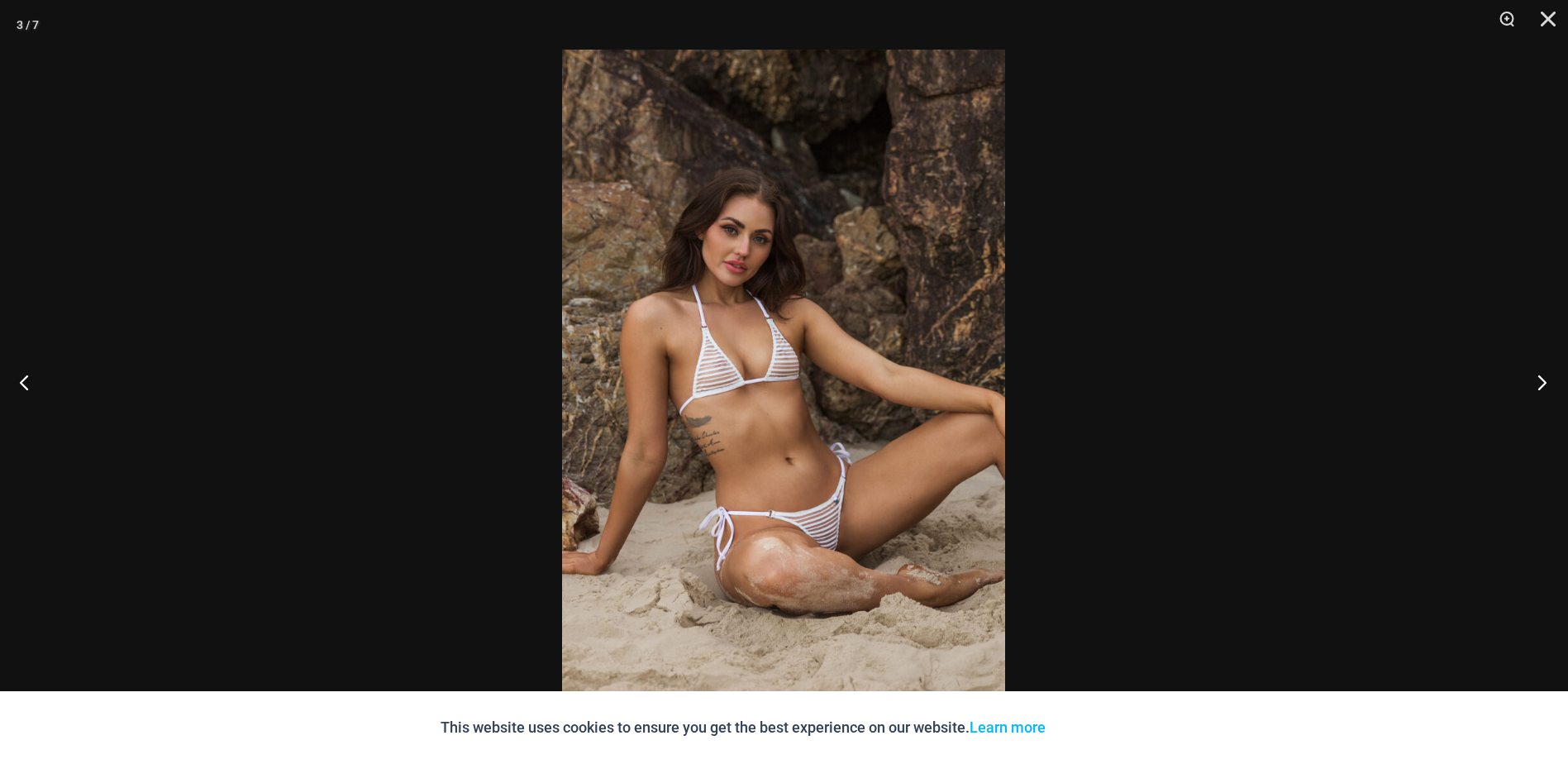
click at [1534, 382] on button "Next" at bounding box center [1537, 382] width 62 height 82
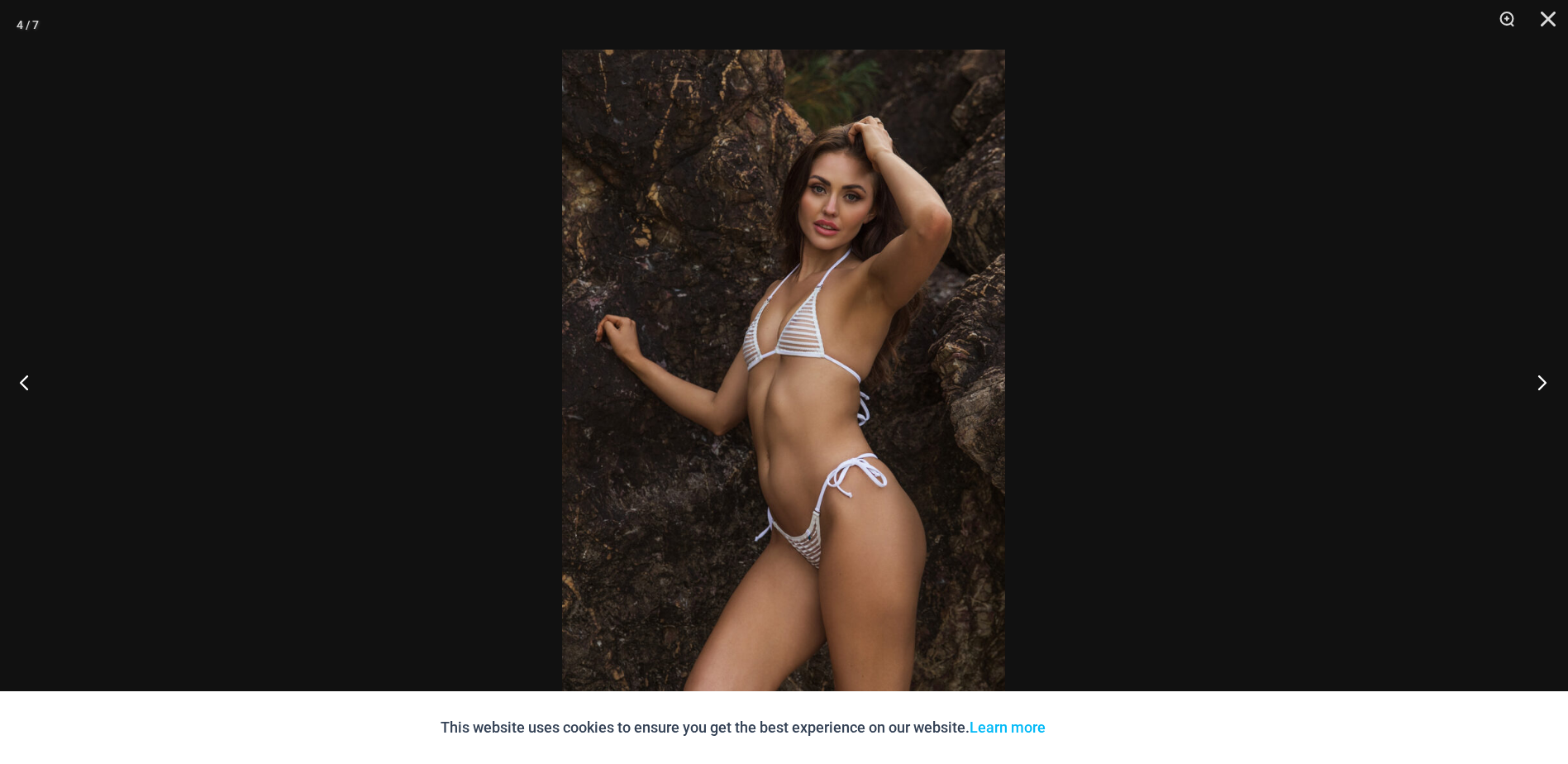
click at [1534, 382] on button "Next" at bounding box center [1537, 382] width 62 height 82
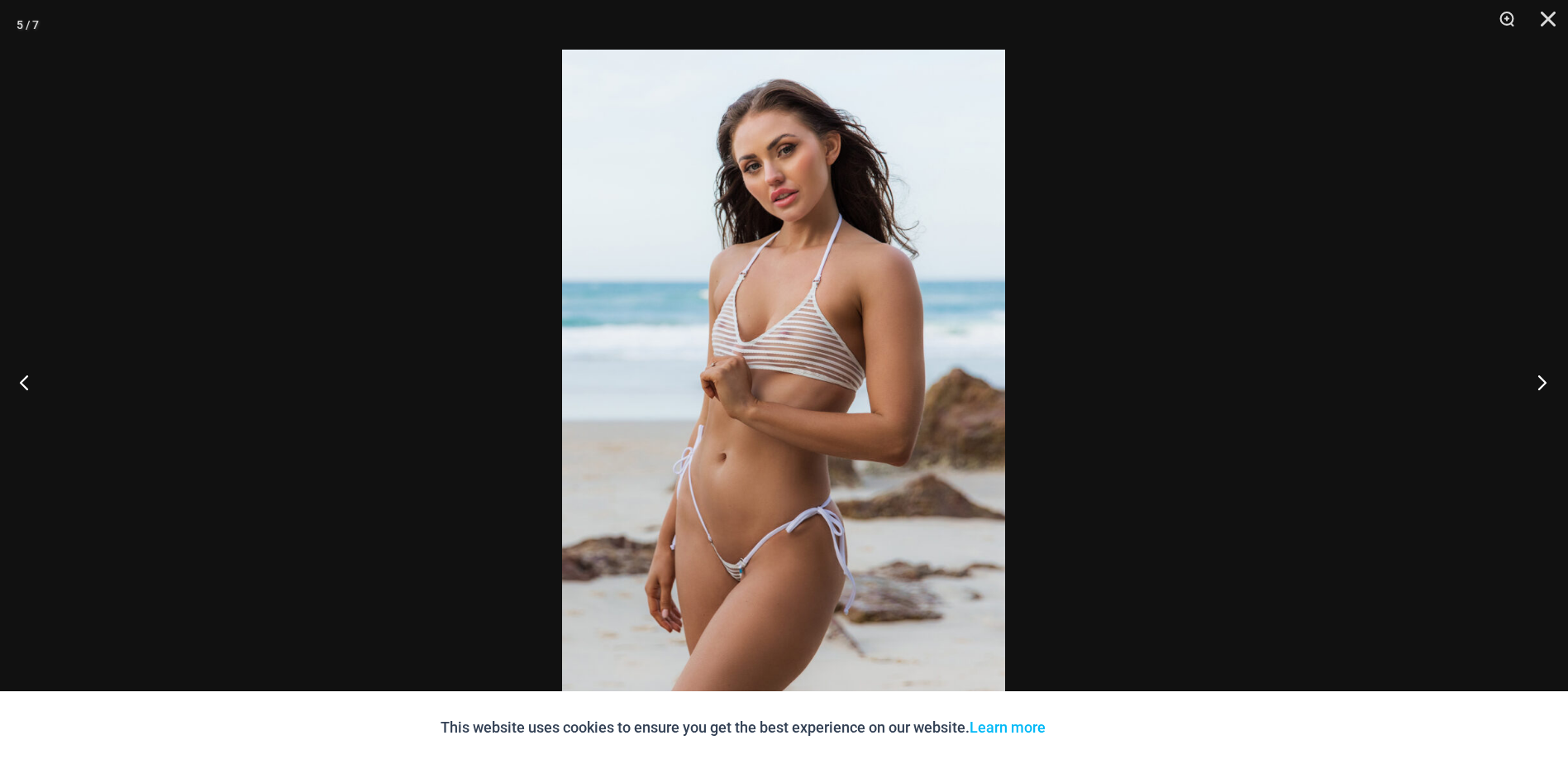
click at [1534, 382] on button "Next" at bounding box center [1537, 382] width 62 height 82
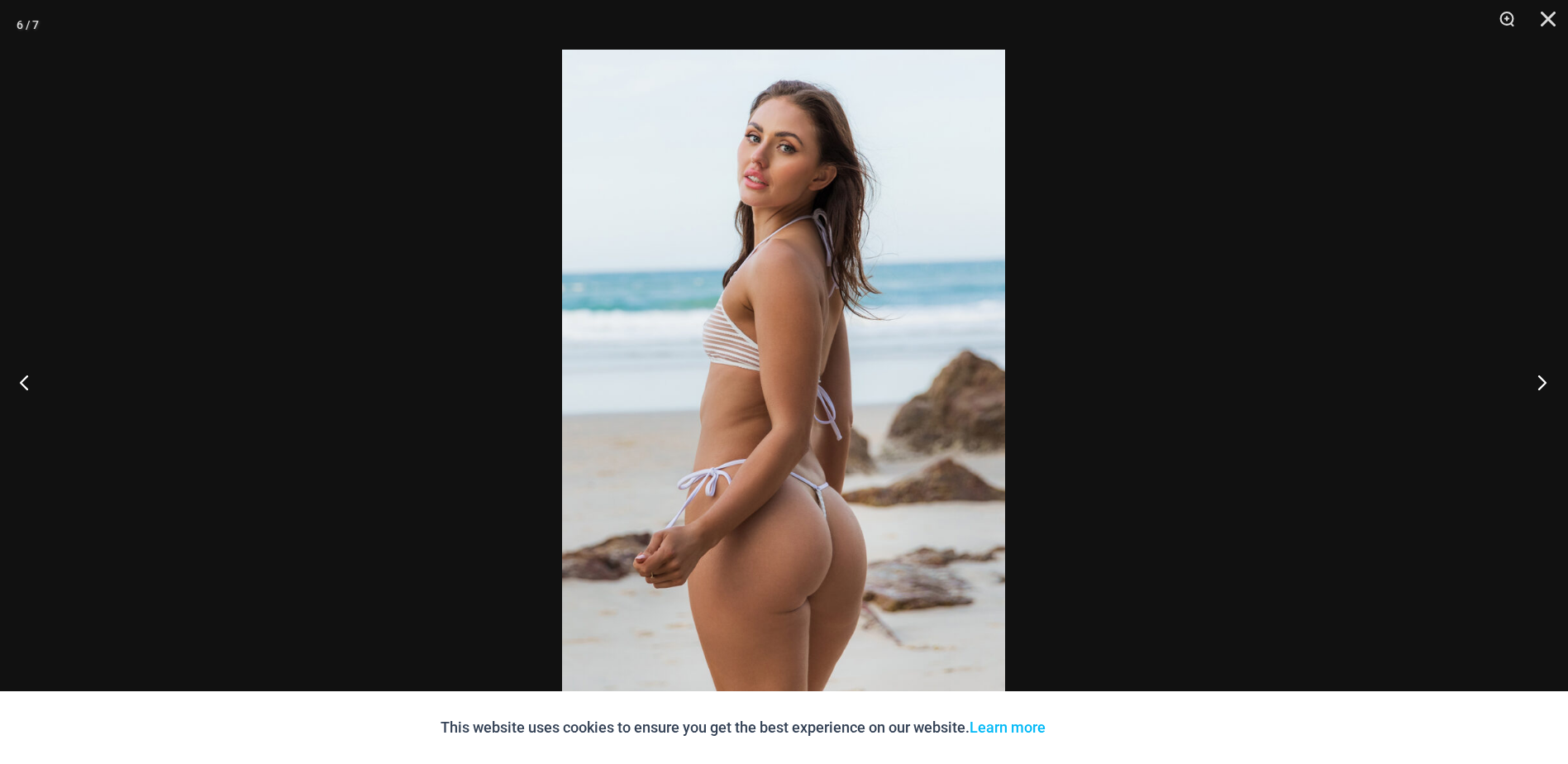
click at [1534, 382] on button "Next" at bounding box center [1537, 382] width 62 height 82
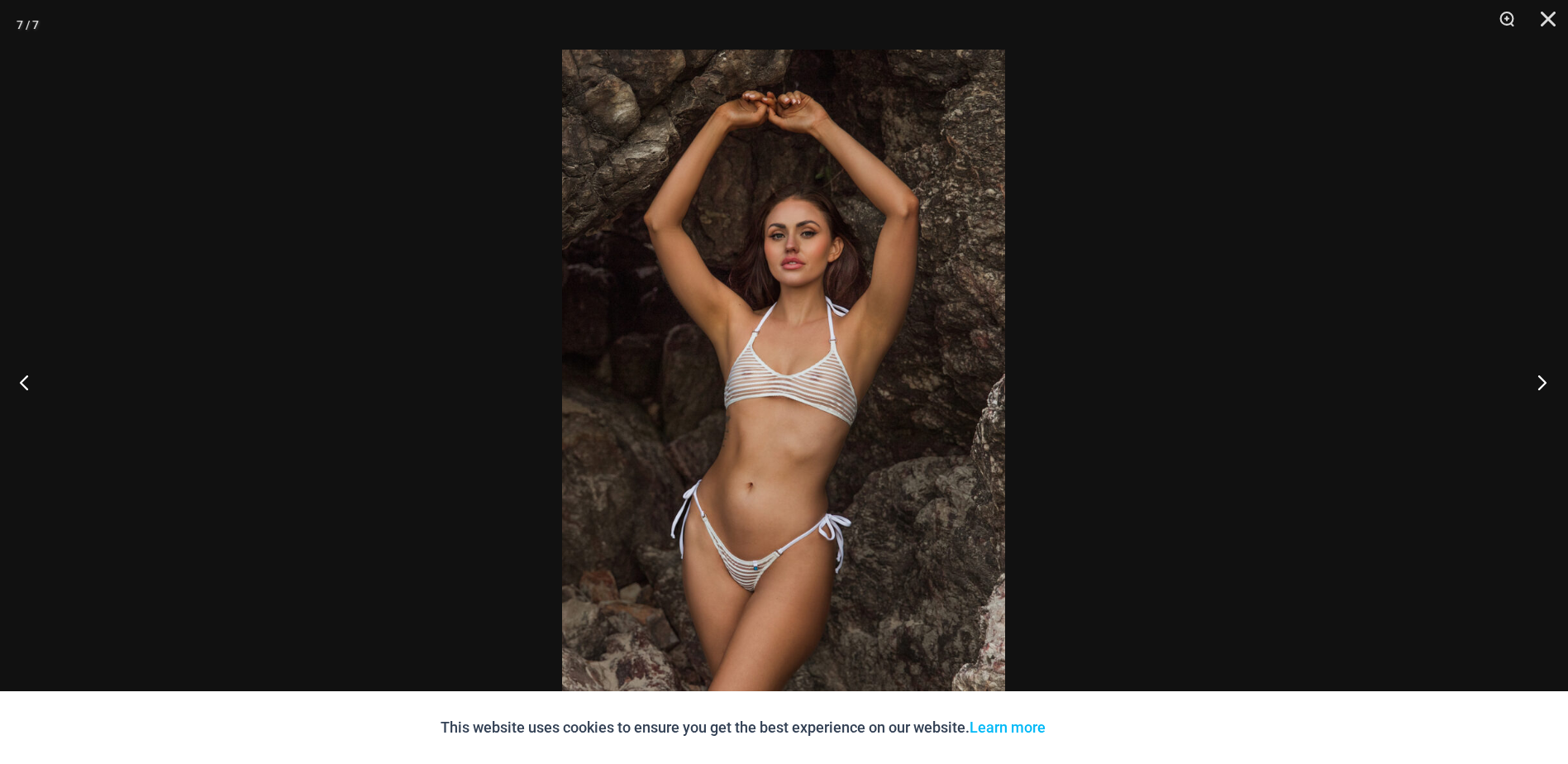
click at [1534, 382] on button "Next" at bounding box center [1537, 382] width 62 height 82
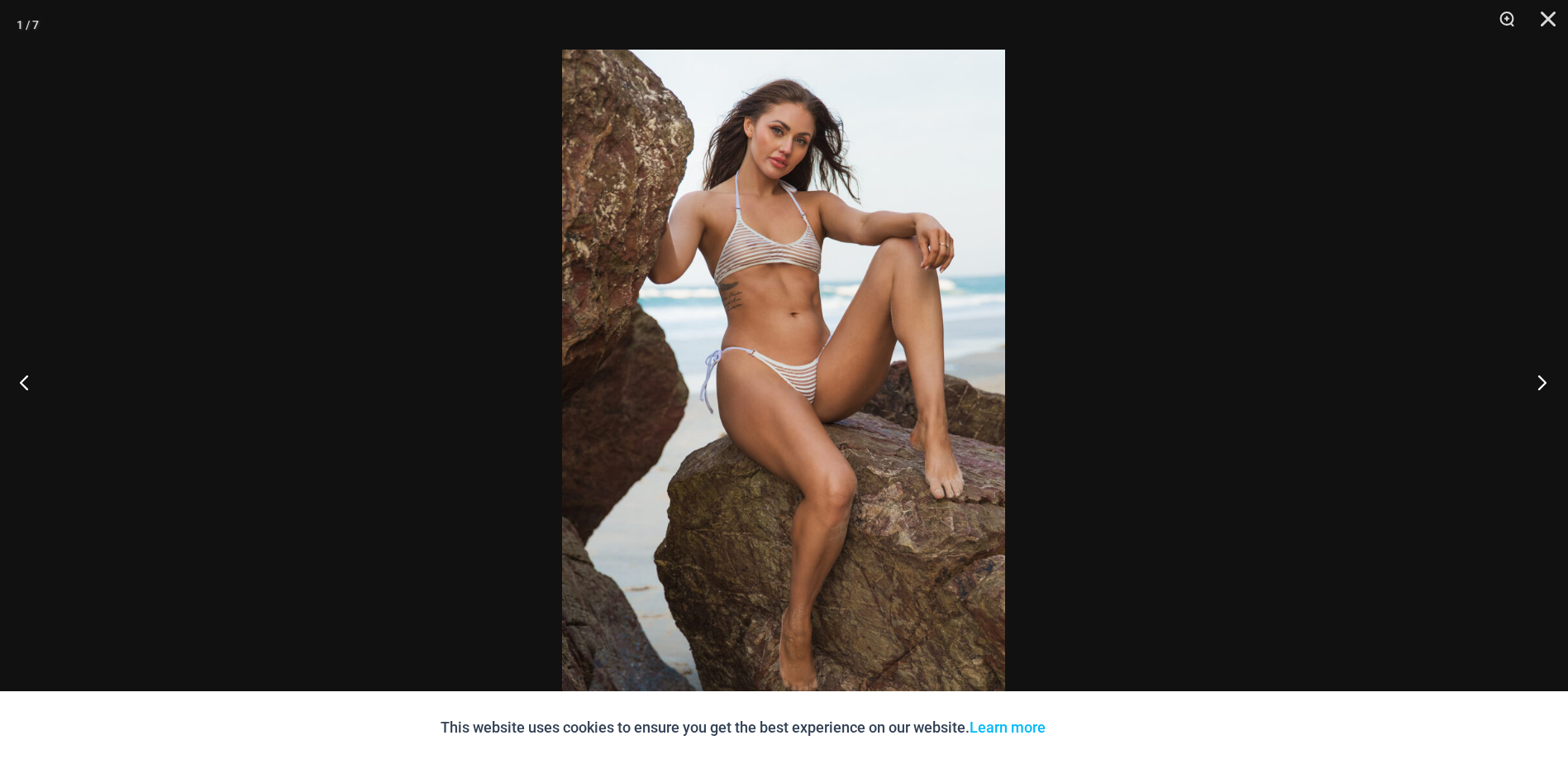
click at [1534, 382] on button "Next" at bounding box center [1537, 382] width 62 height 82
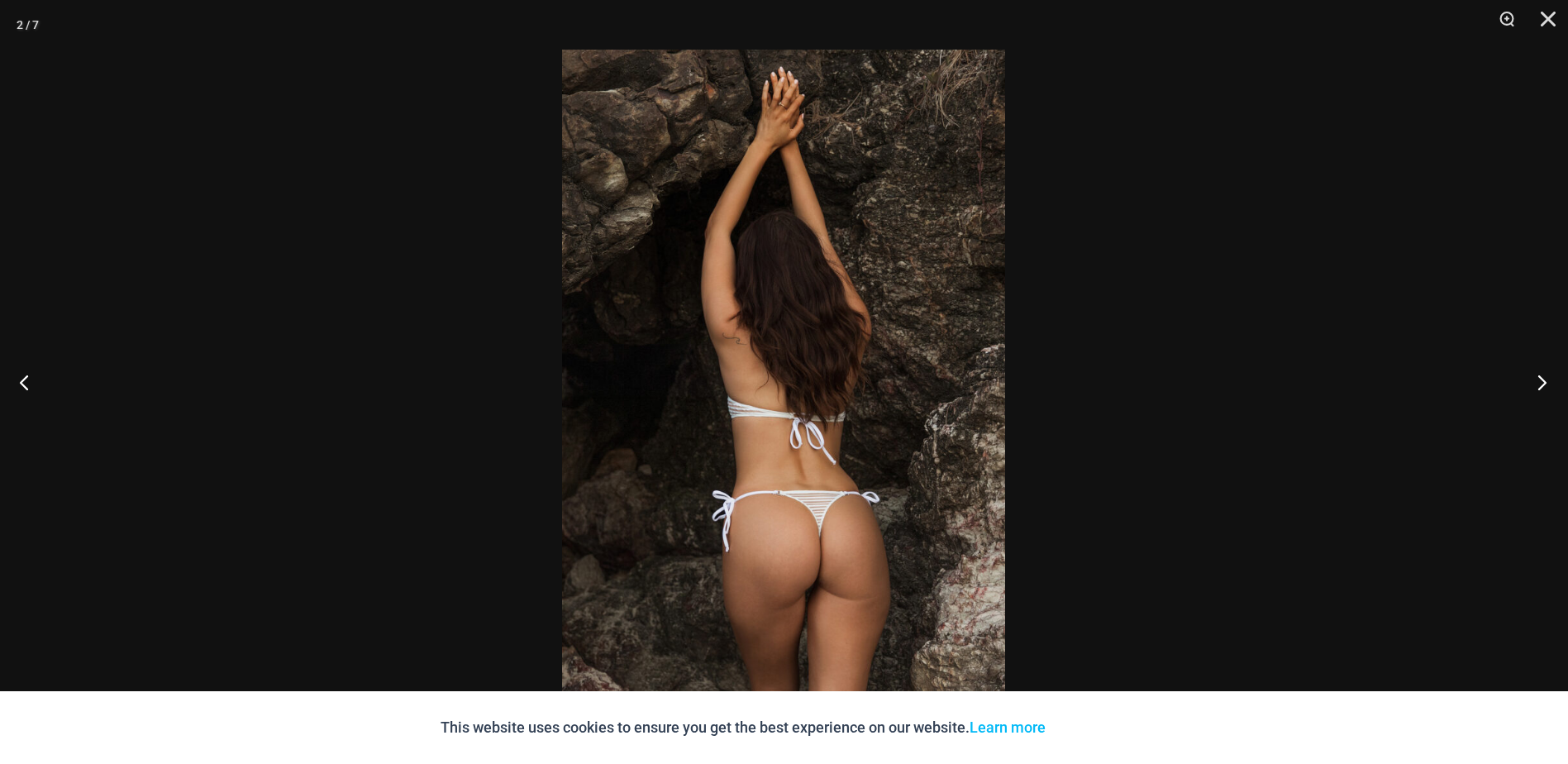
click at [1527, 364] on button "Next" at bounding box center [1537, 382] width 62 height 82
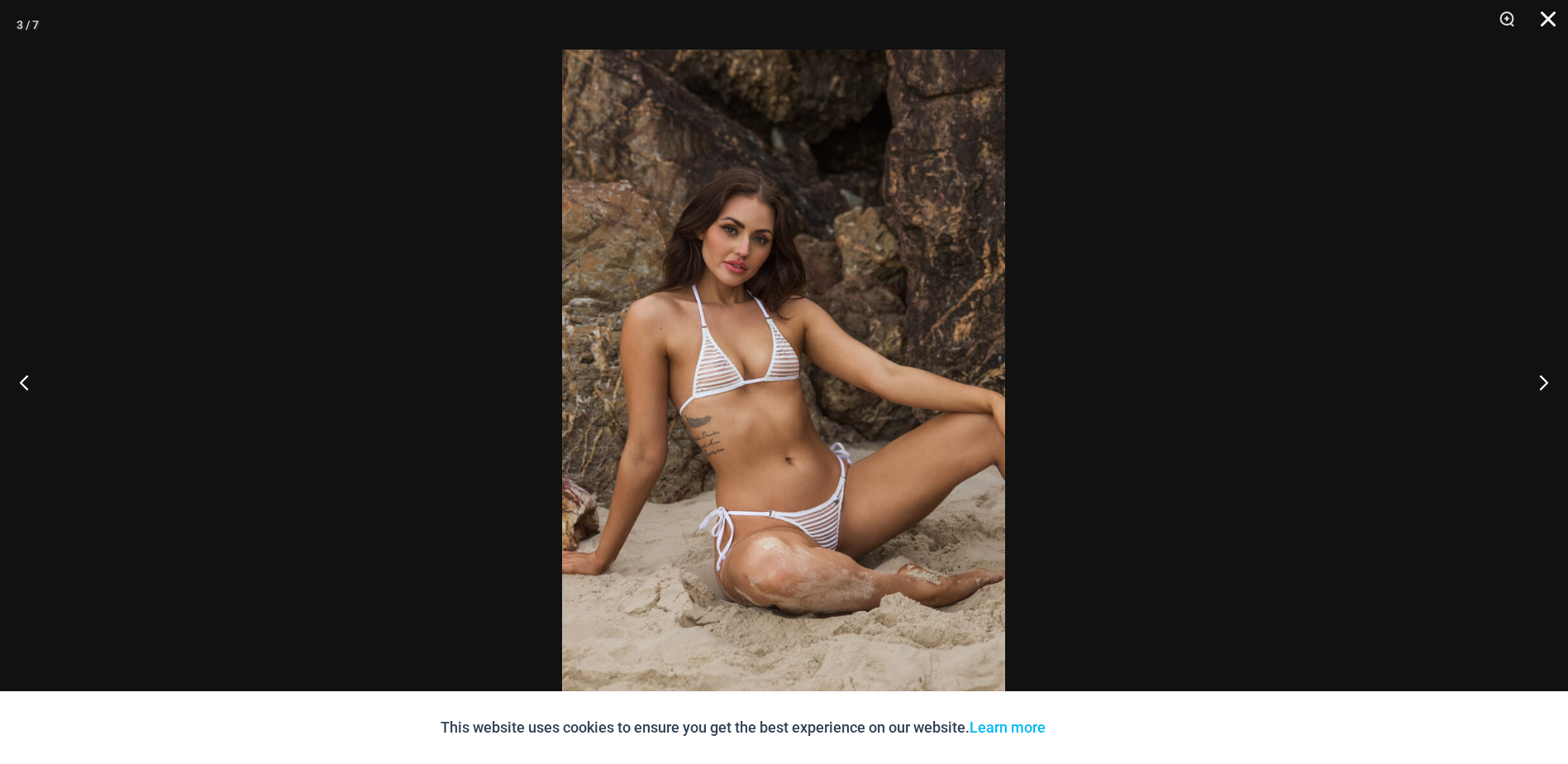
click at [1539, 20] on button "Close" at bounding box center [1543, 25] width 42 height 50
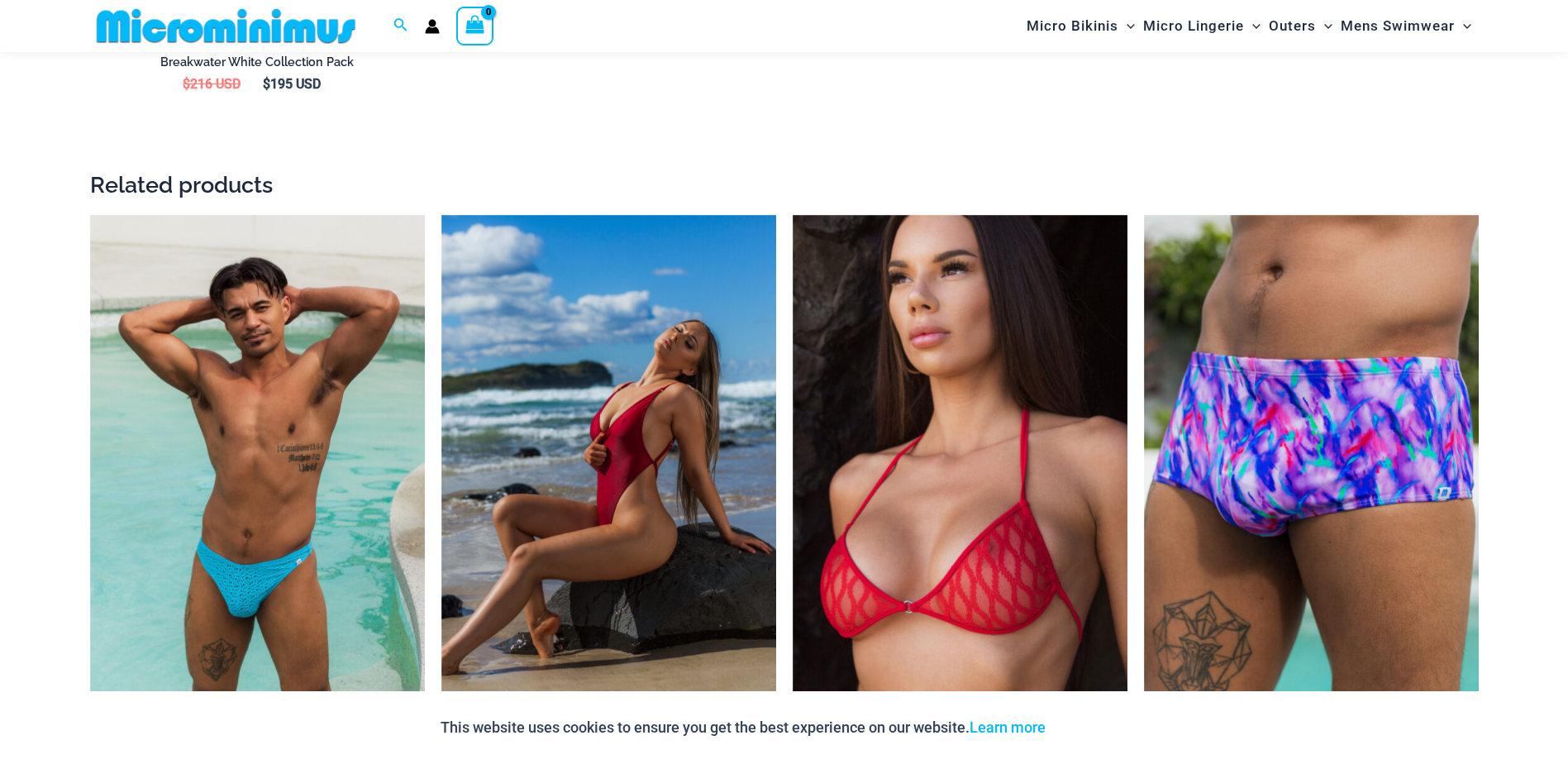
scroll to position [3128, 0]
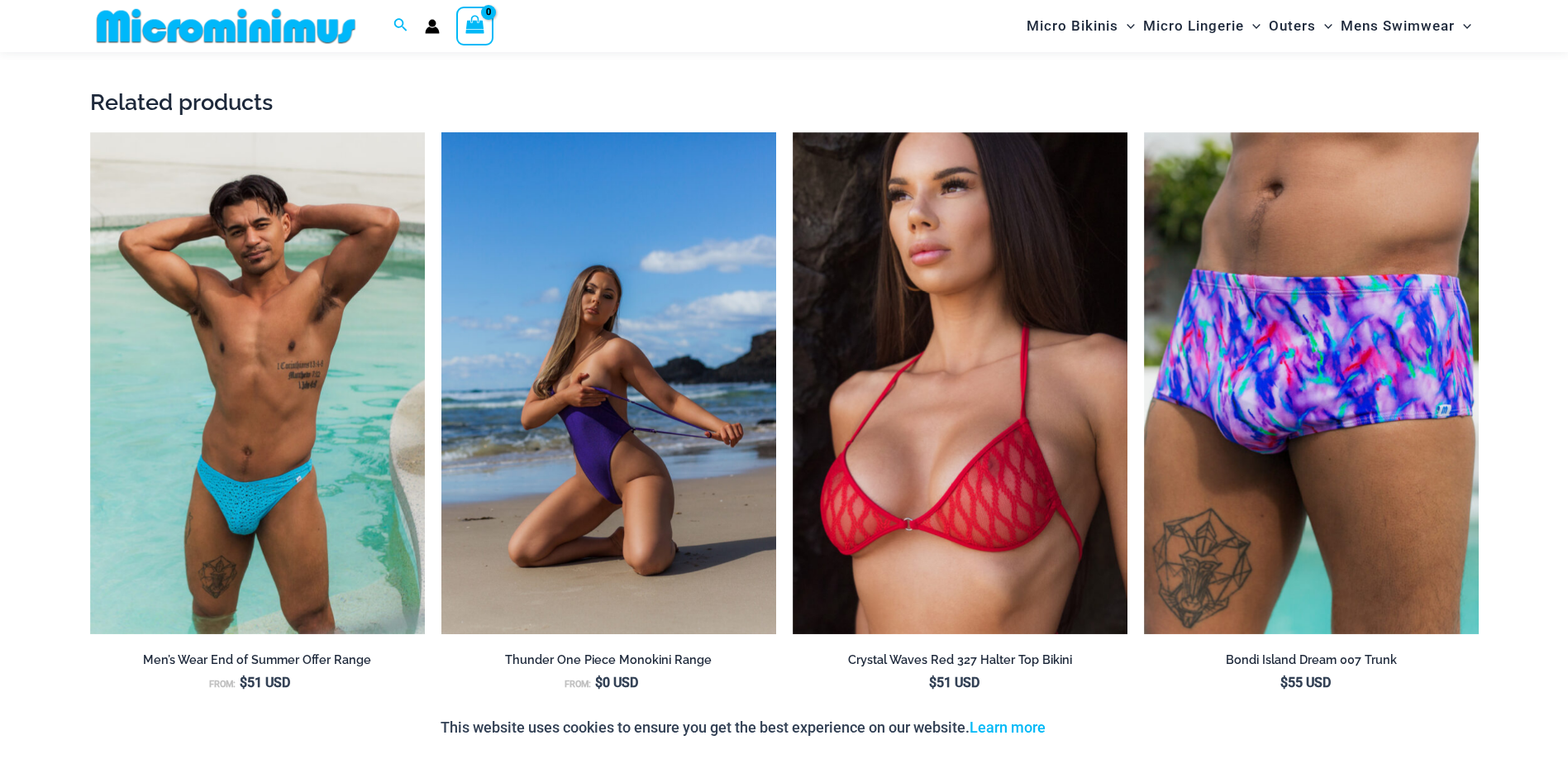
click at [584, 420] on img at bounding box center [609, 383] width 335 height 503
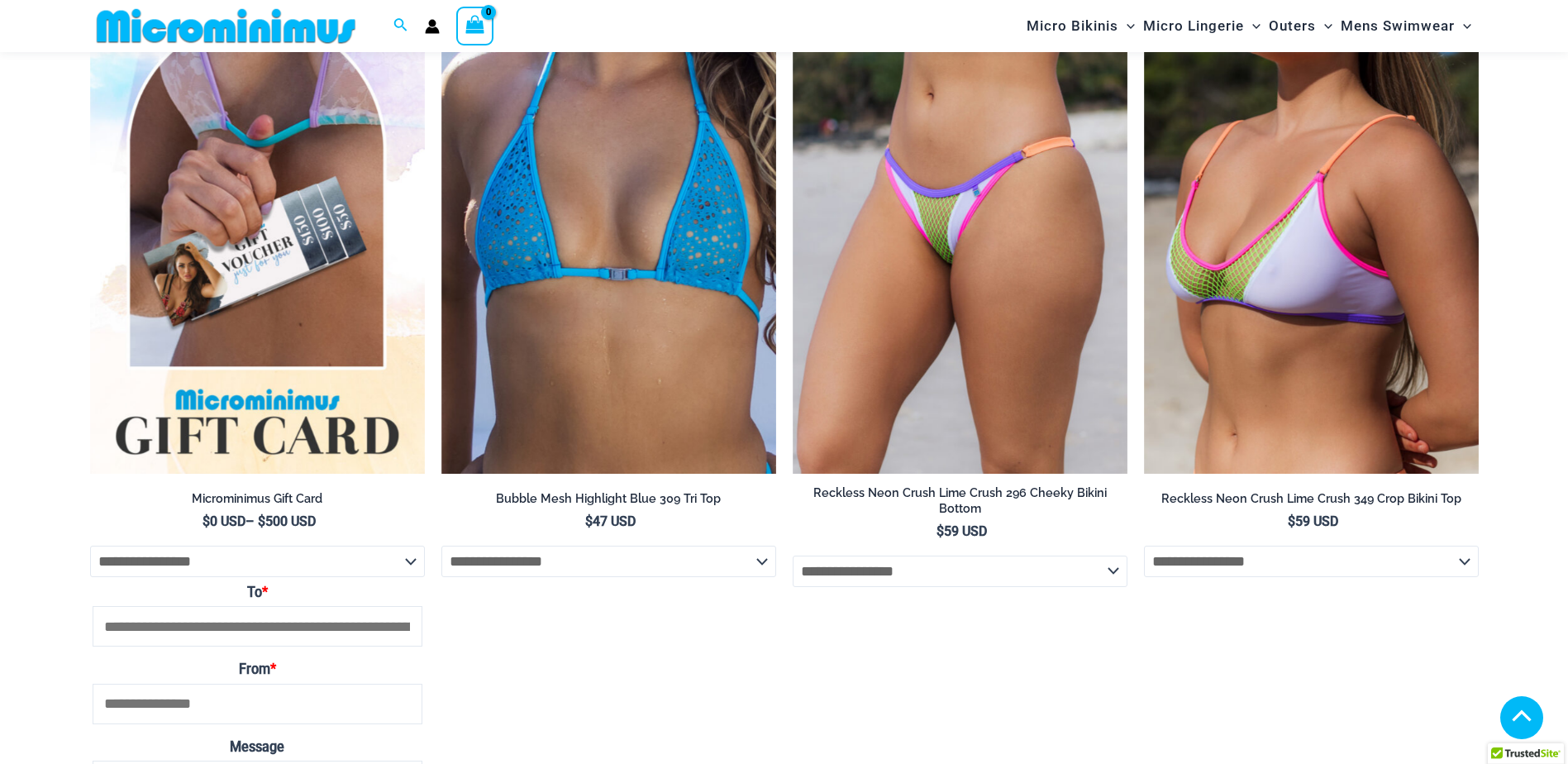
scroll to position [2306, 0]
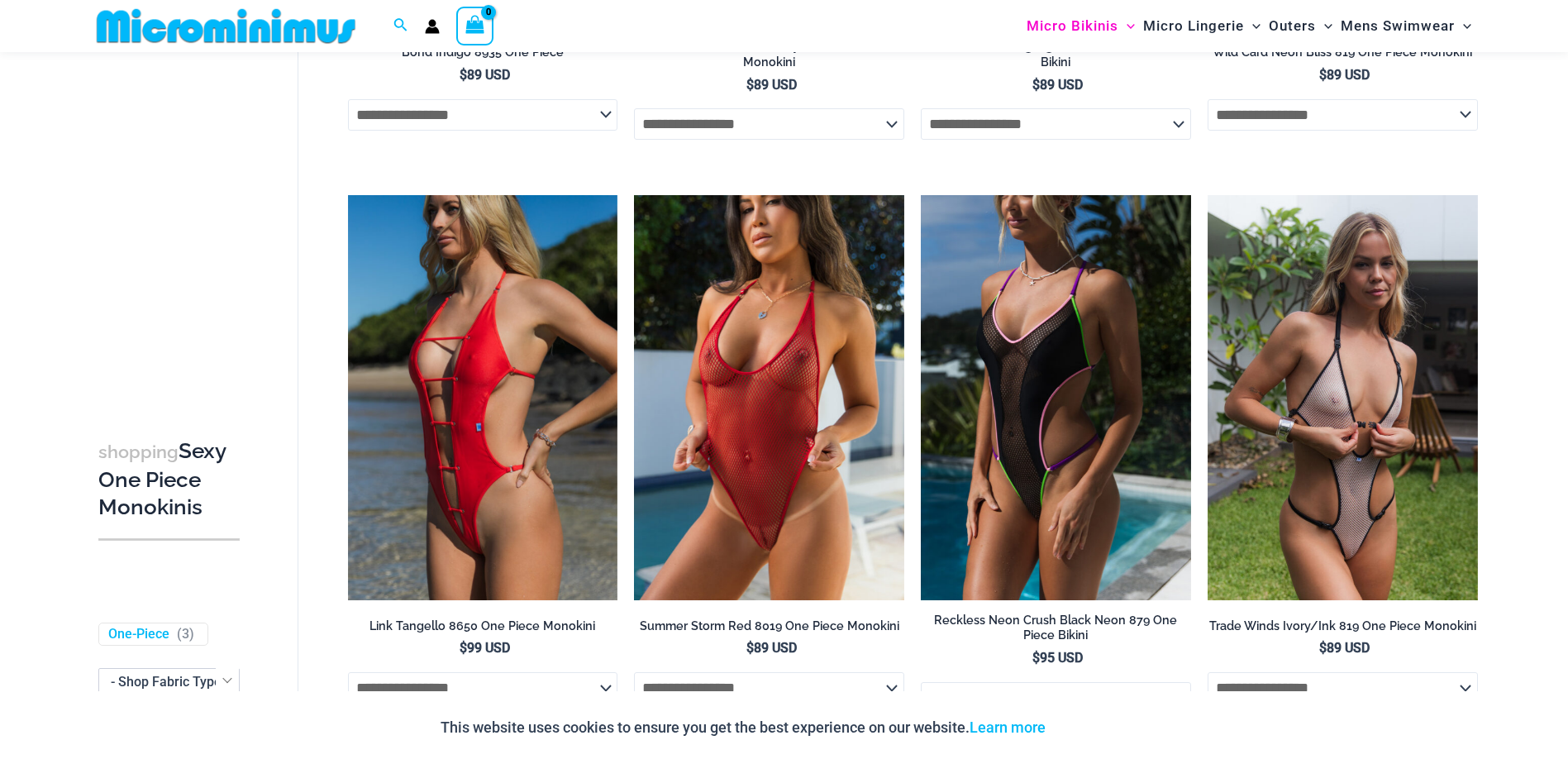
scroll to position [731, 0]
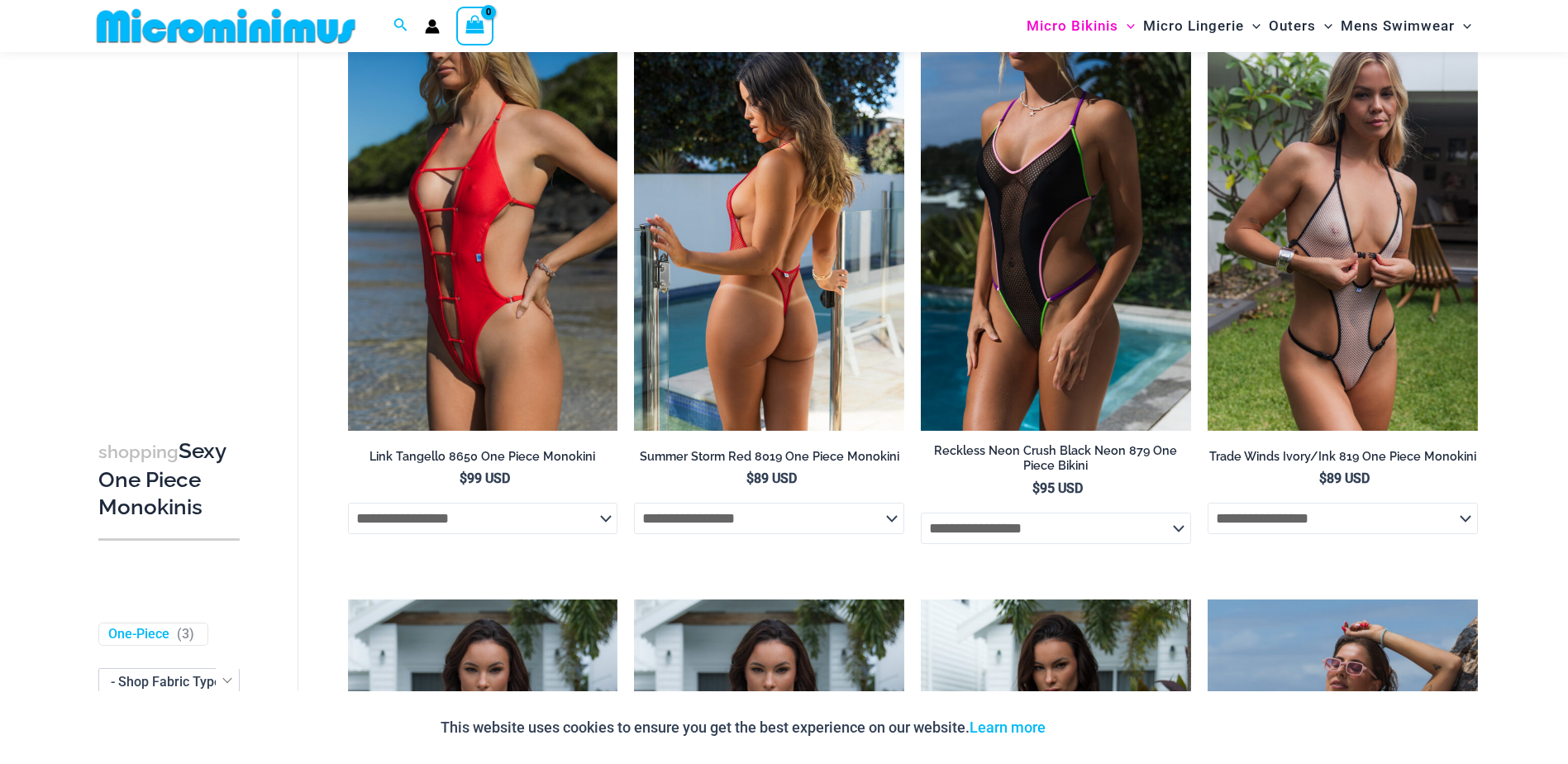
click at [845, 294] on img at bounding box center [770, 229] width 270 height 405
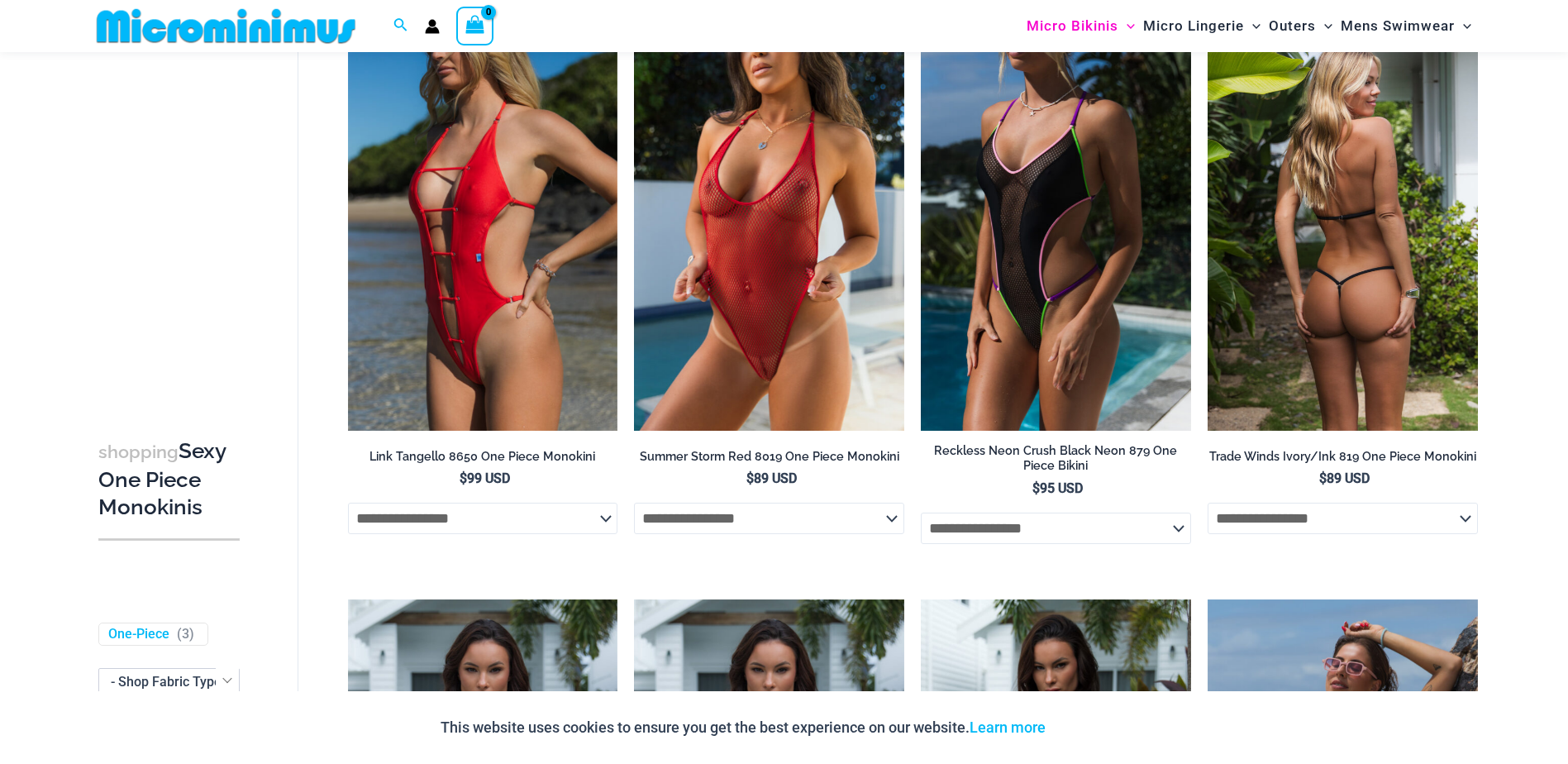
click at [1346, 220] on img at bounding box center [1343, 229] width 270 height 405
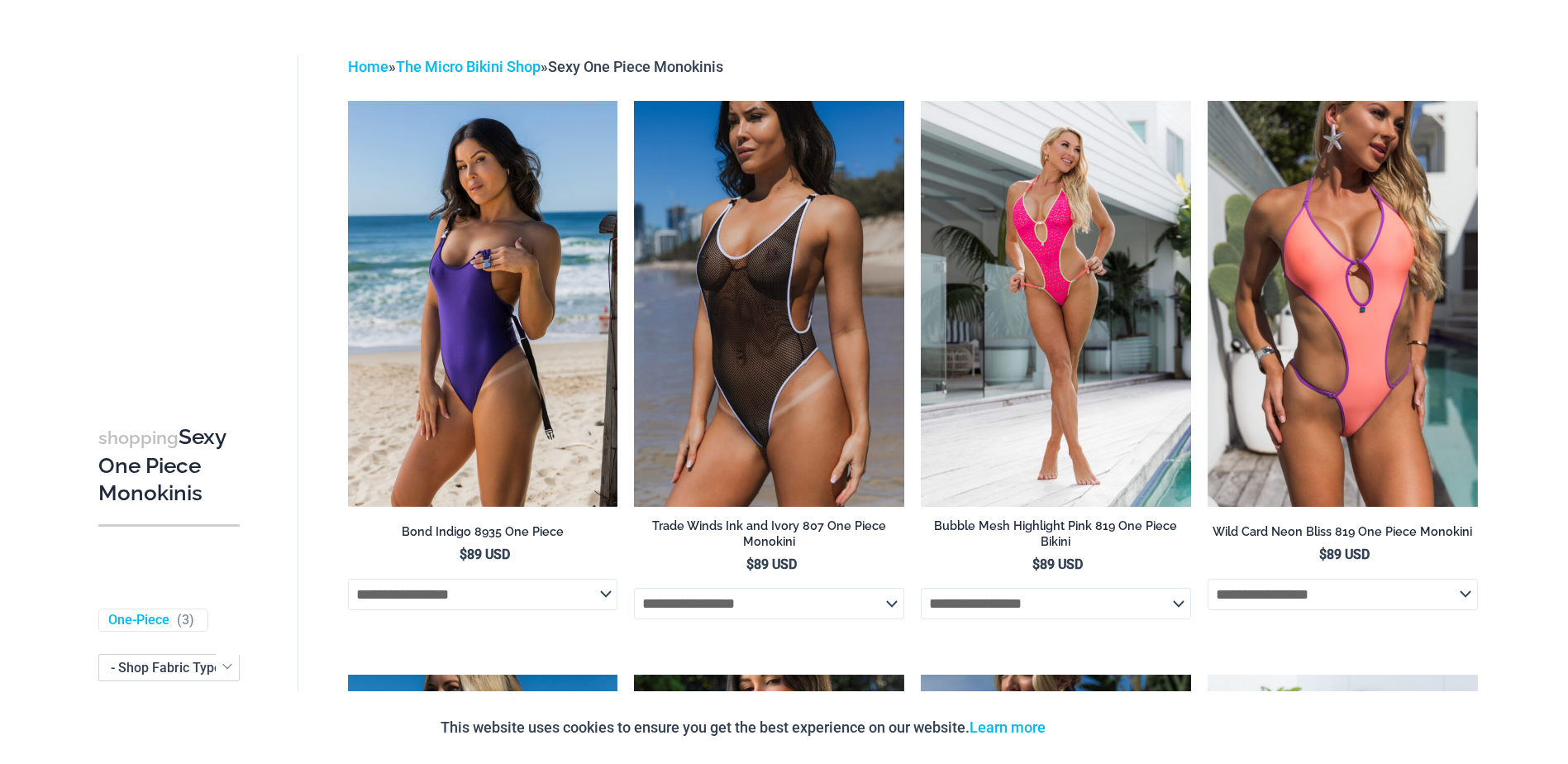
scroll to position [0, 0]
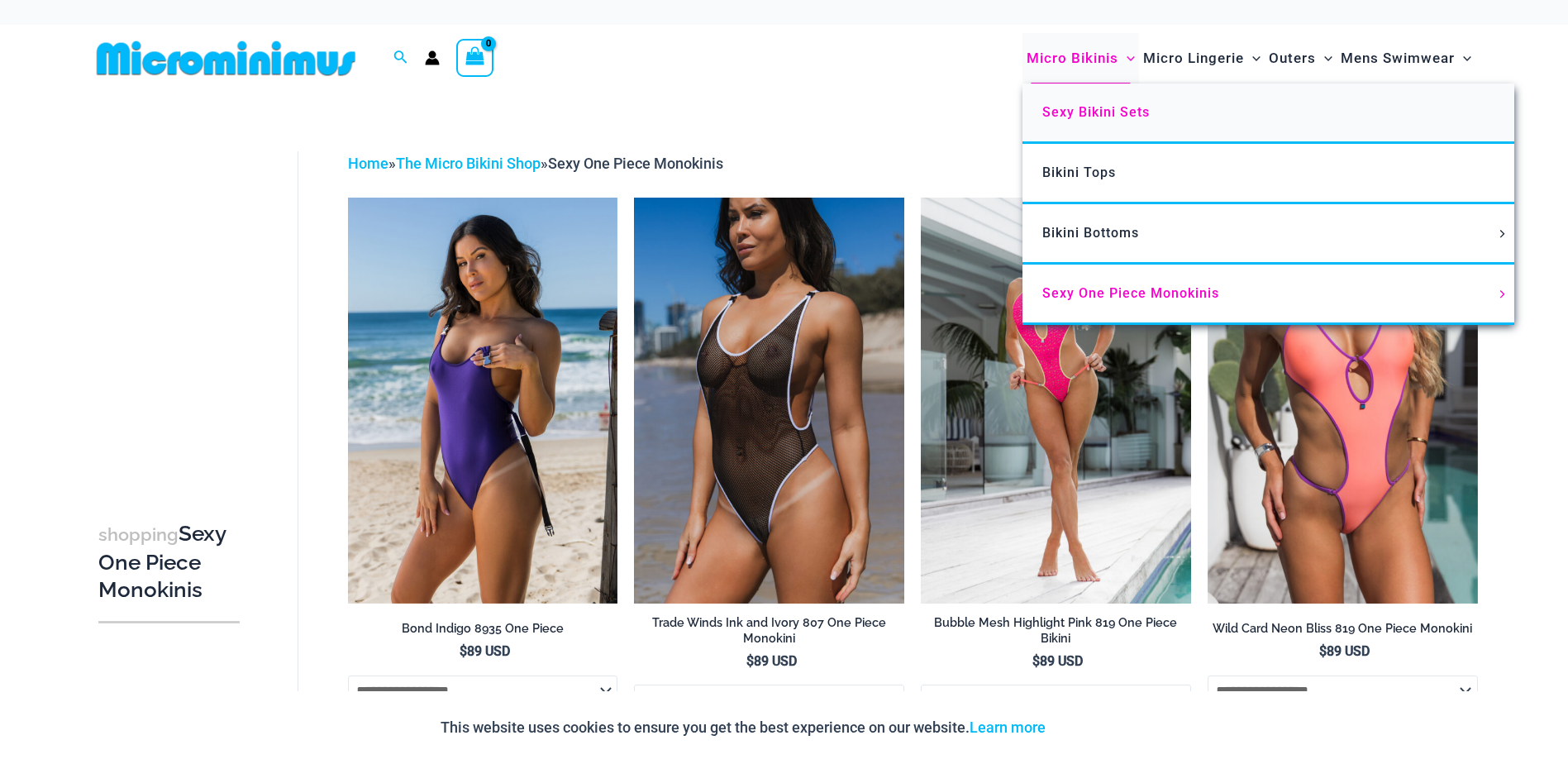
click at [1074, 106] on span "Sexy Bikini Sets" at bounding box center [1096, 112] width 107 height 16
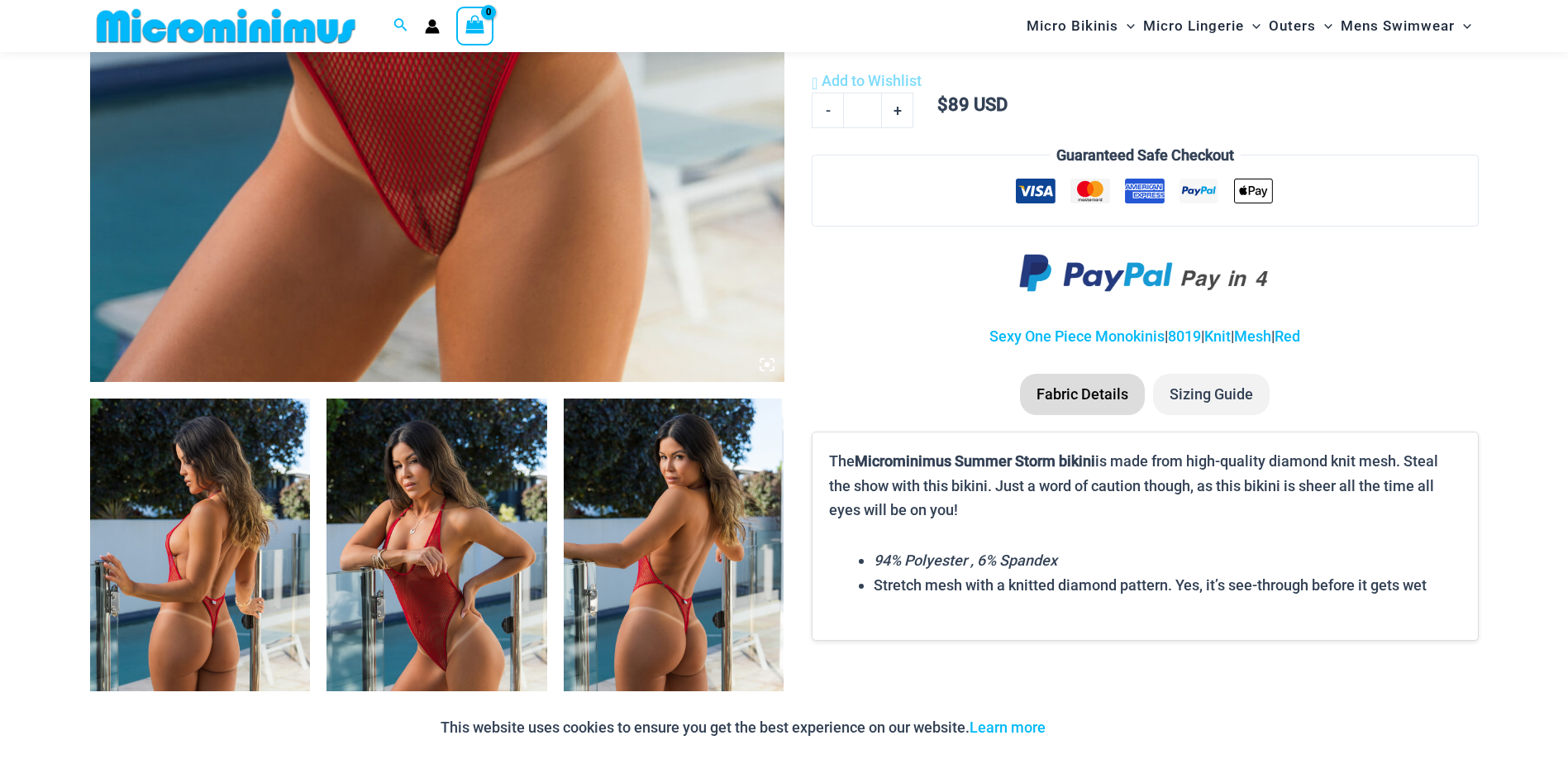
scroll to position [658, 0]
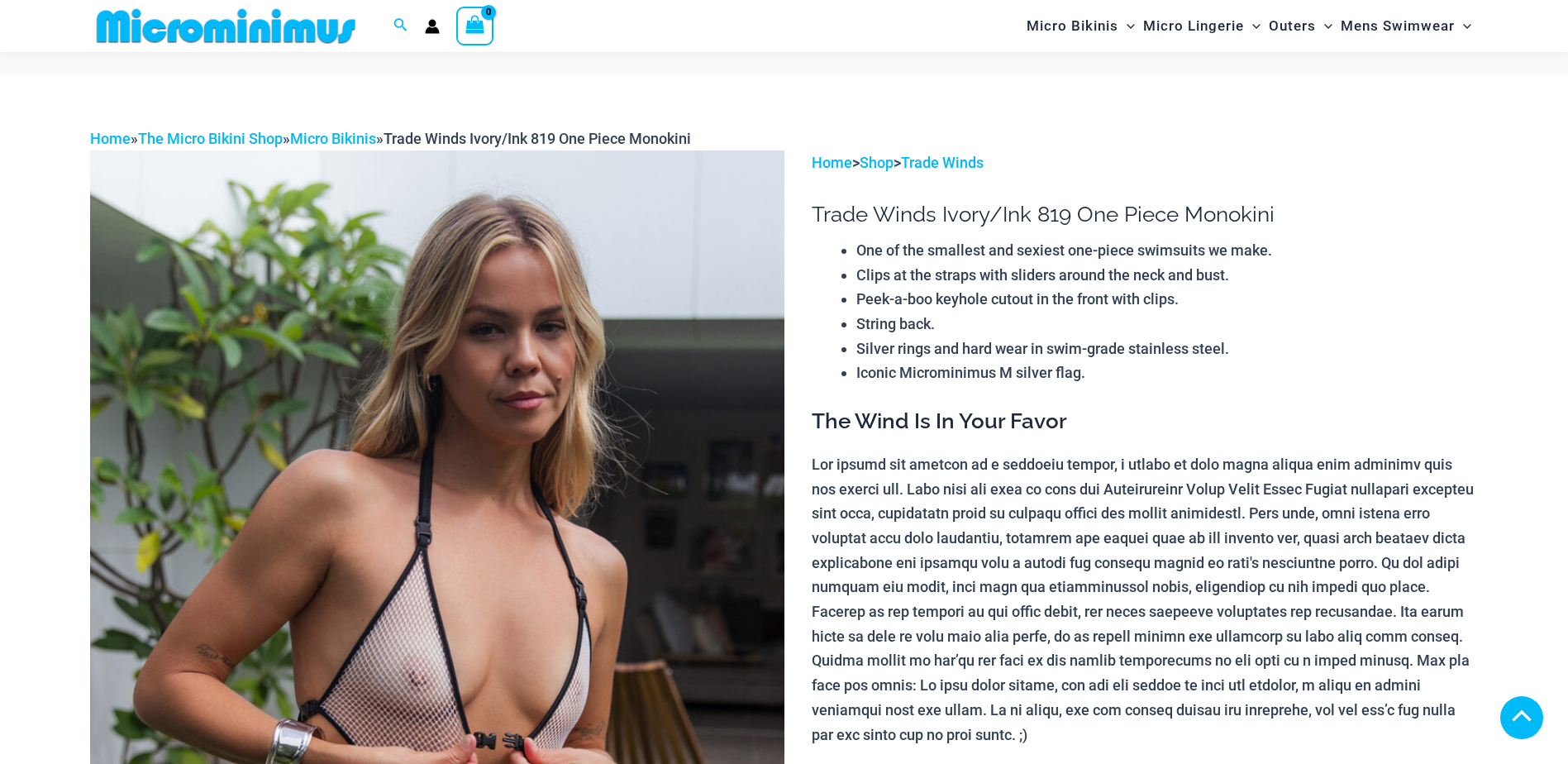
scroll to position [1318, 0]
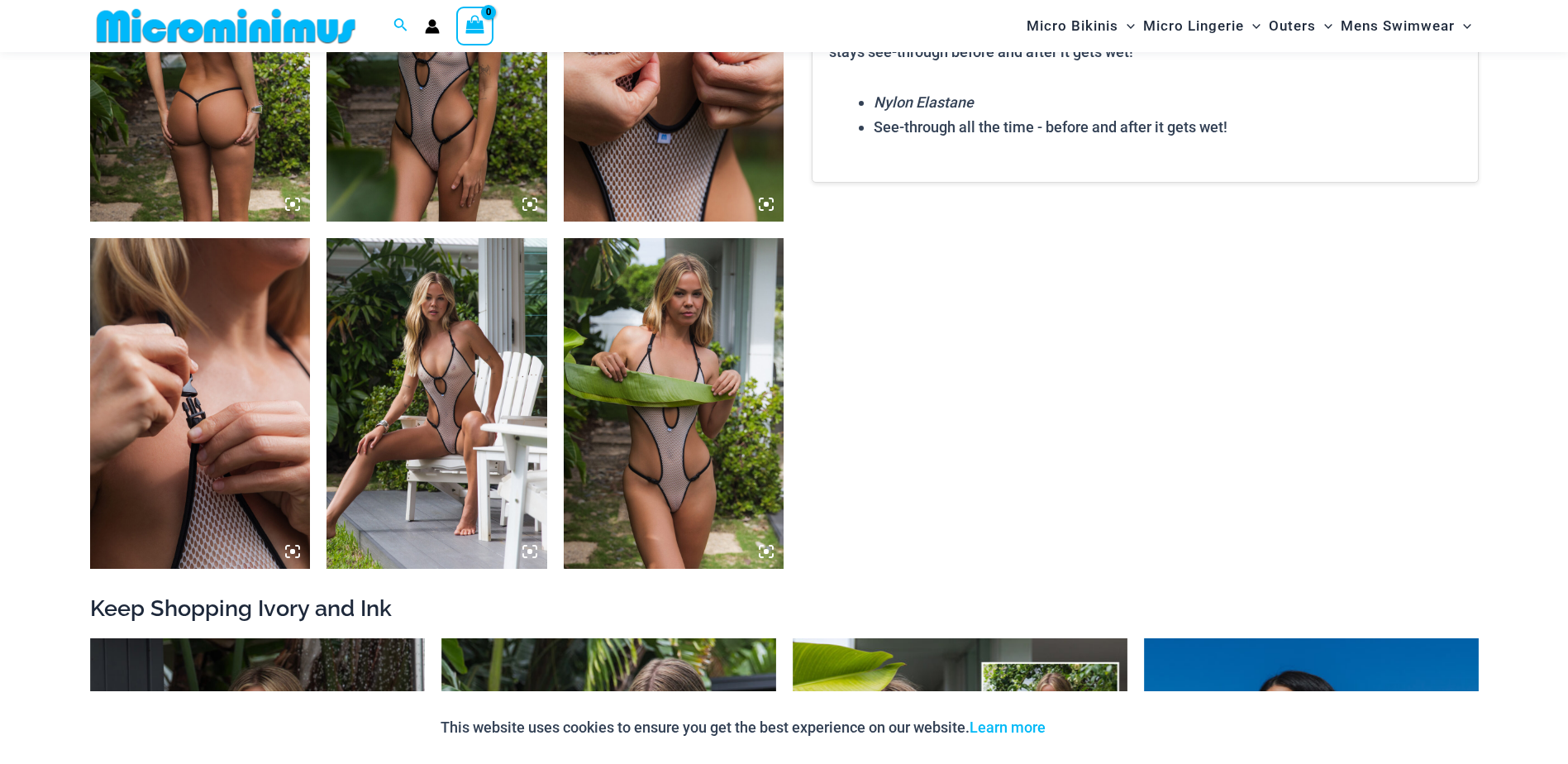
click at [472, 396] on img at bounding box center [437, 403] width 220 height 331
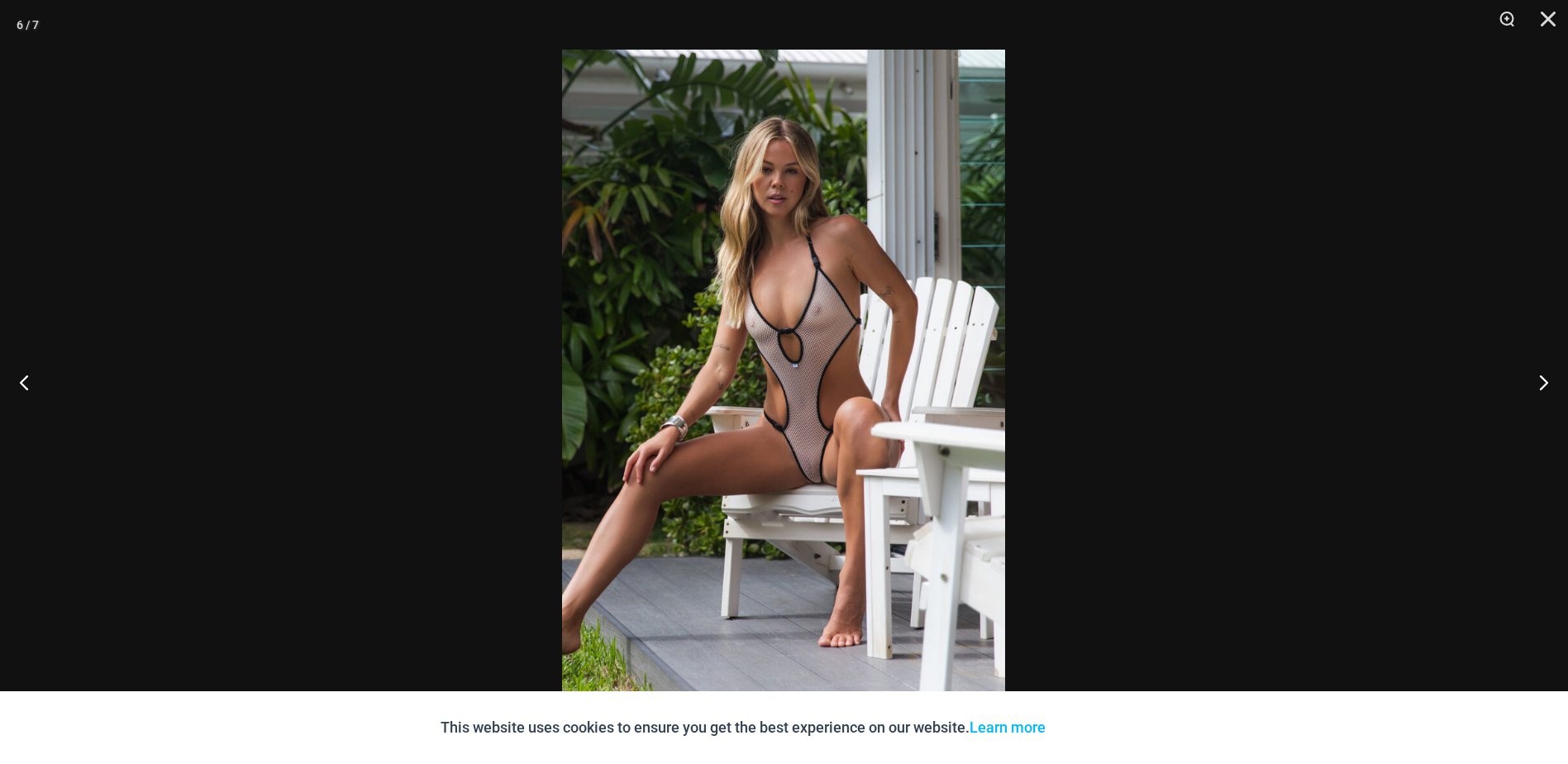
click at [724, 449] on img at bounding box center [784, 382] width 443 height 665
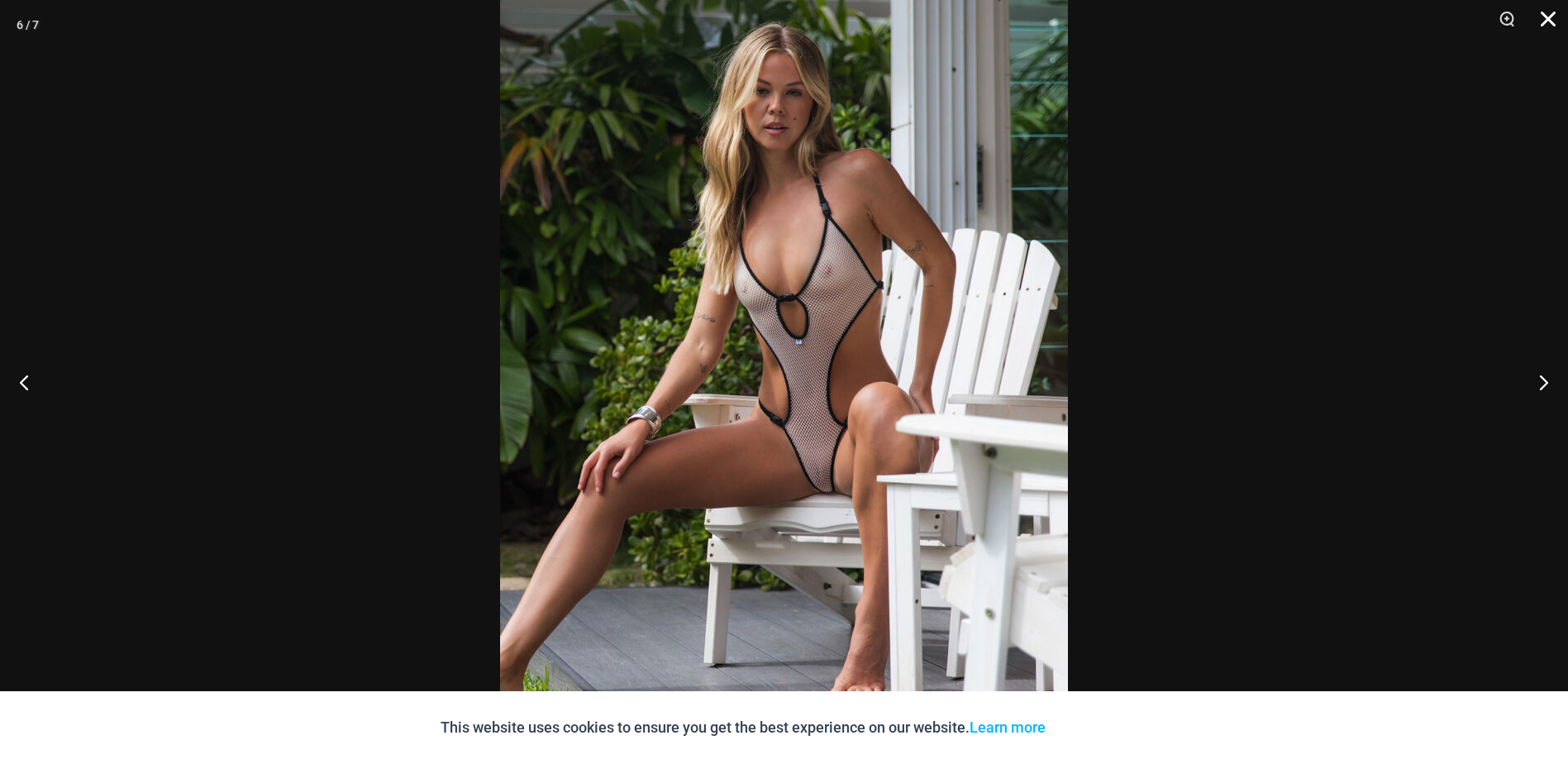
click at [1543, 19] on button "Close" at bounding box center [1543, 25] width 42 height 50
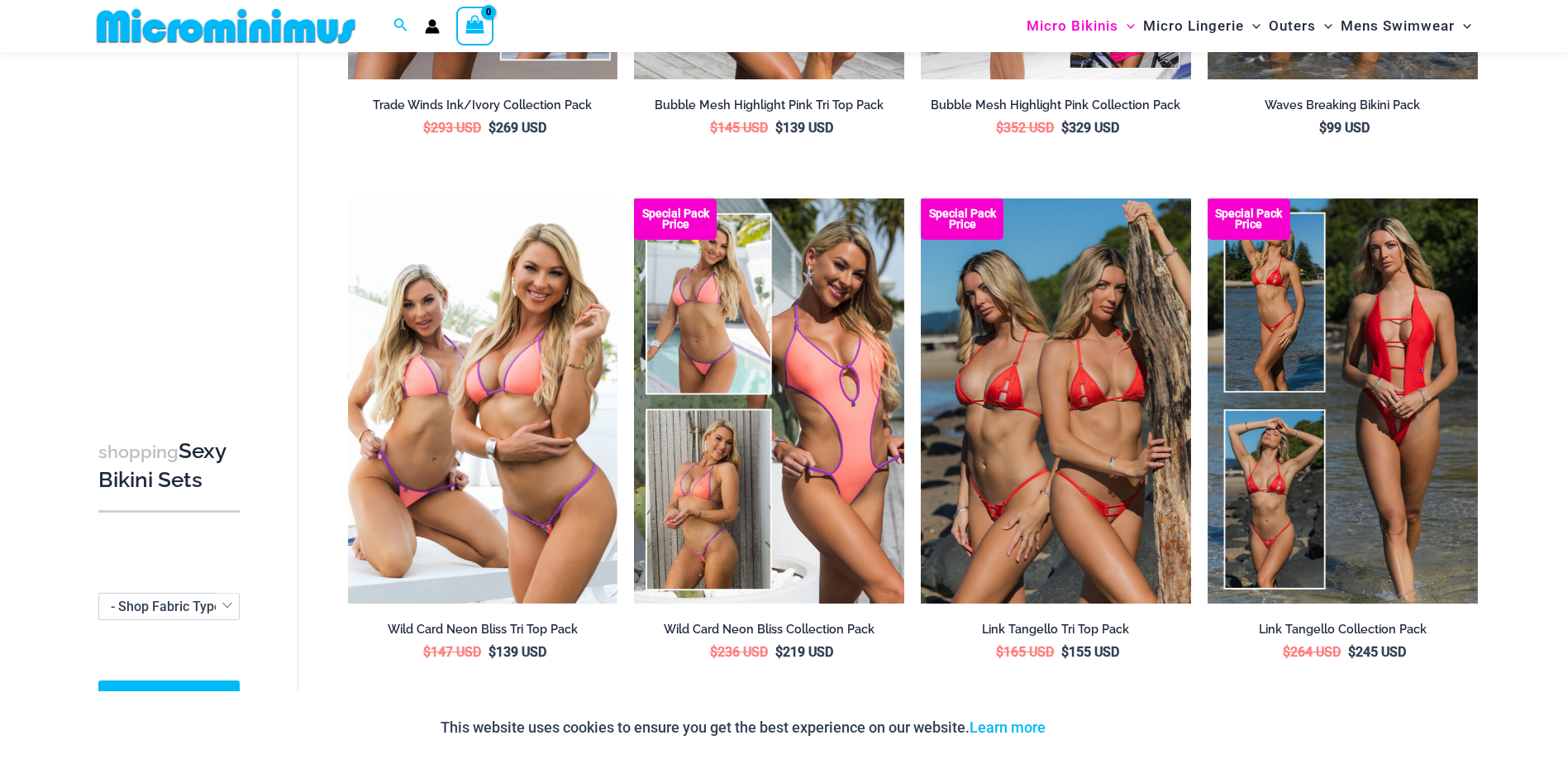
scroll to position [1062, 0]
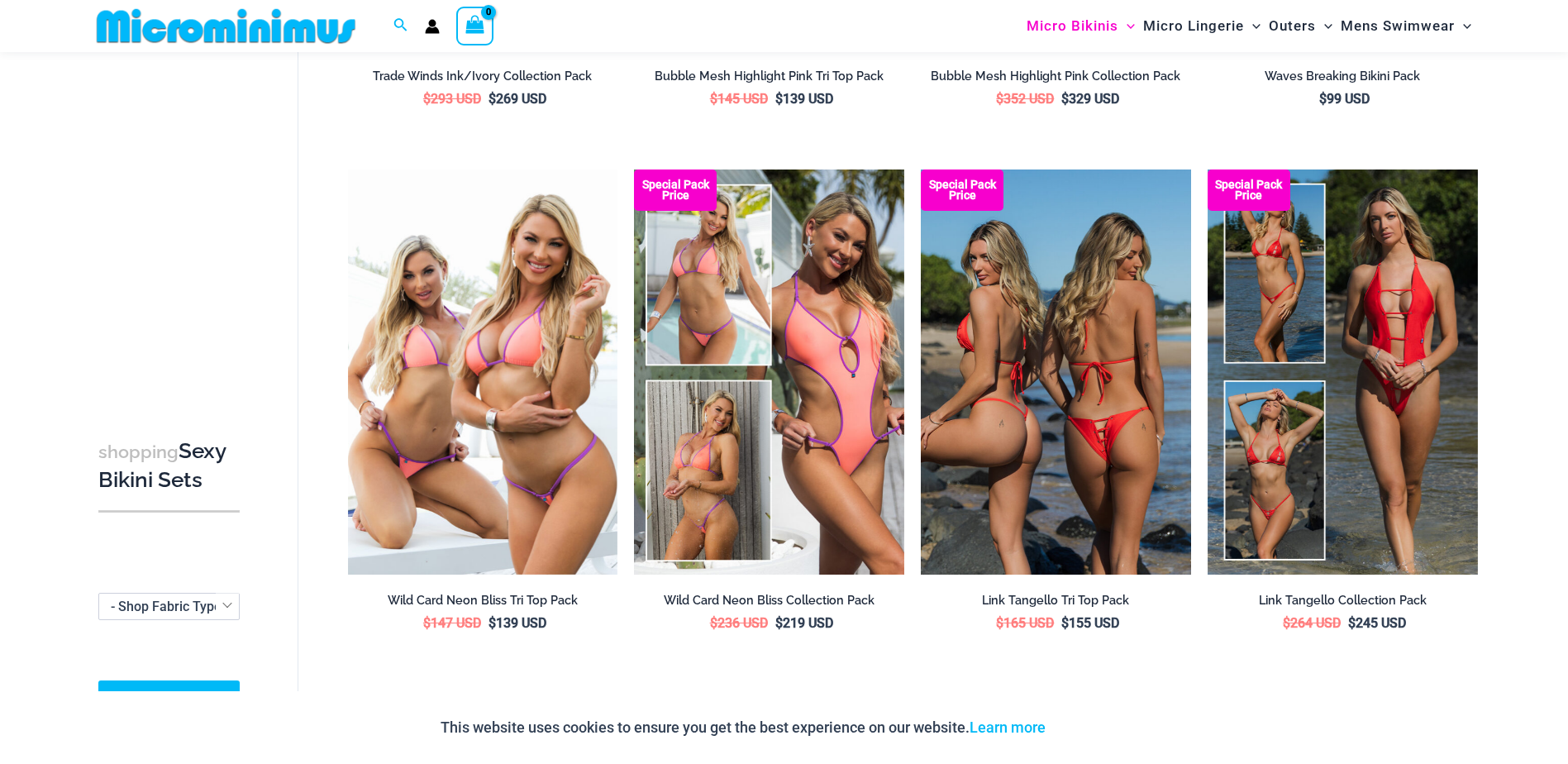
click at [1040, 358] on img at bounding box center [1057, 373] width 270 height 405
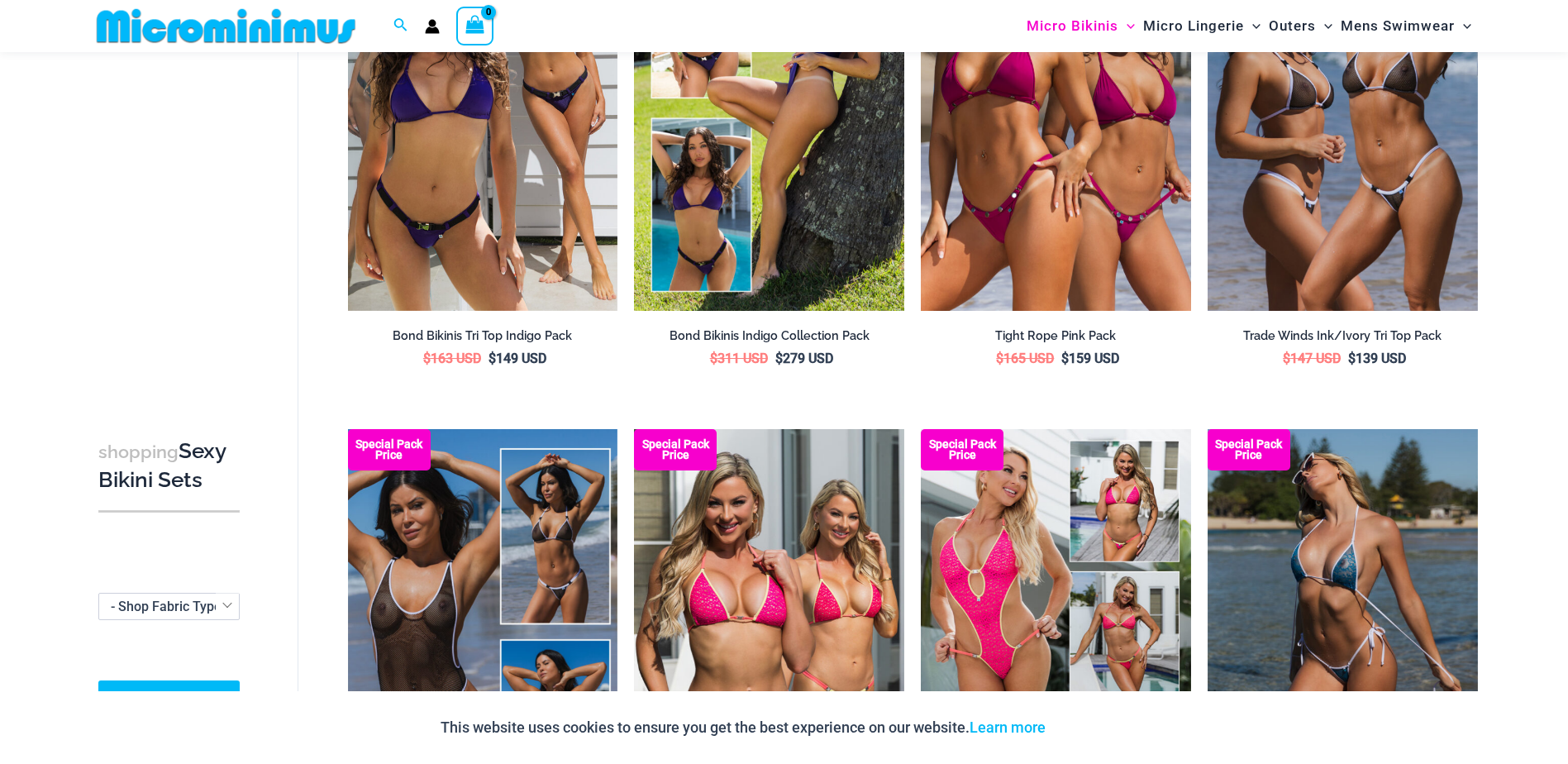
scroll to position [0, 0]
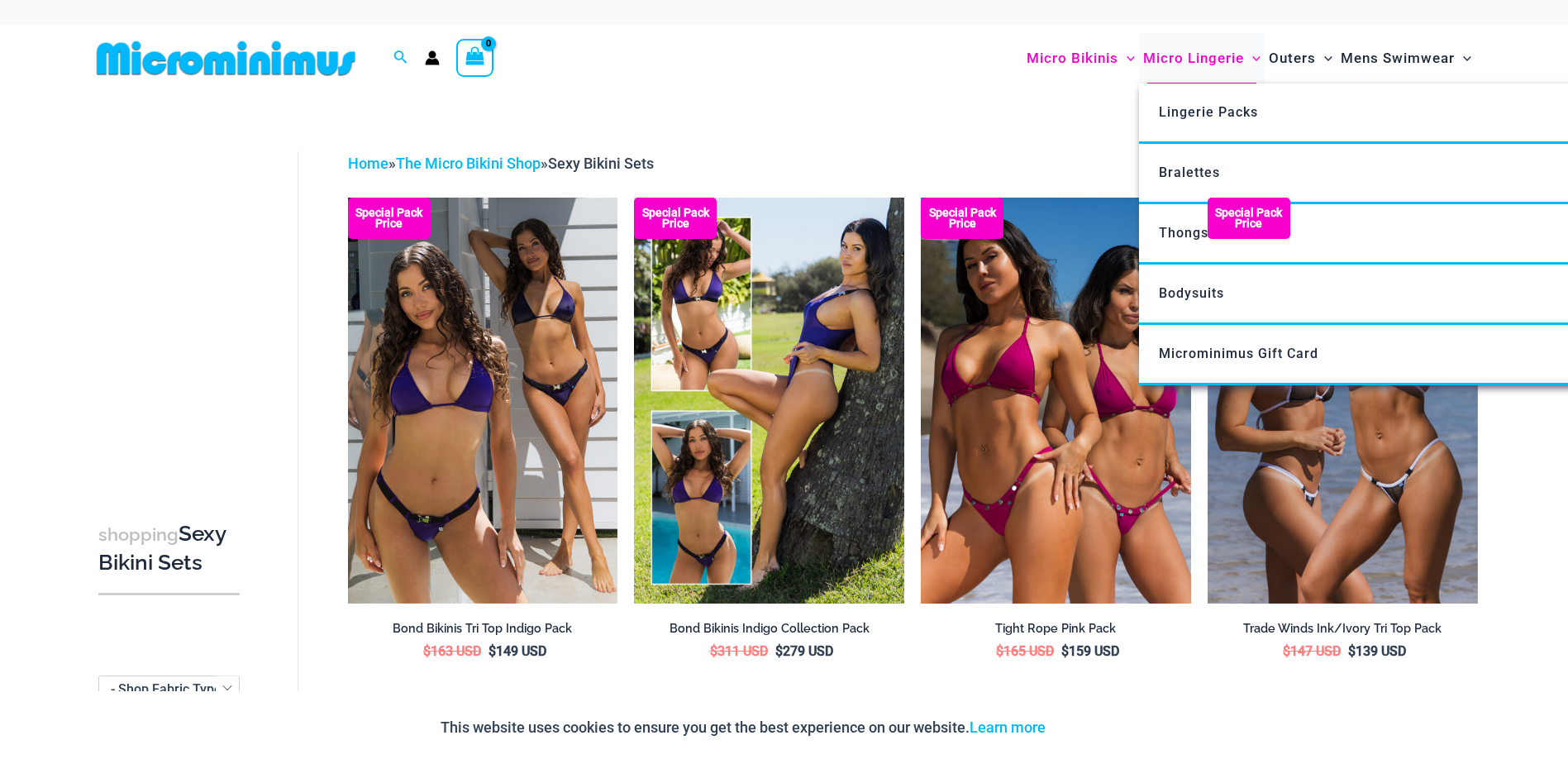
click at [1178, 53] on span "Micro Lingerie" at bounding box center [1194, 58] width 101 height 42
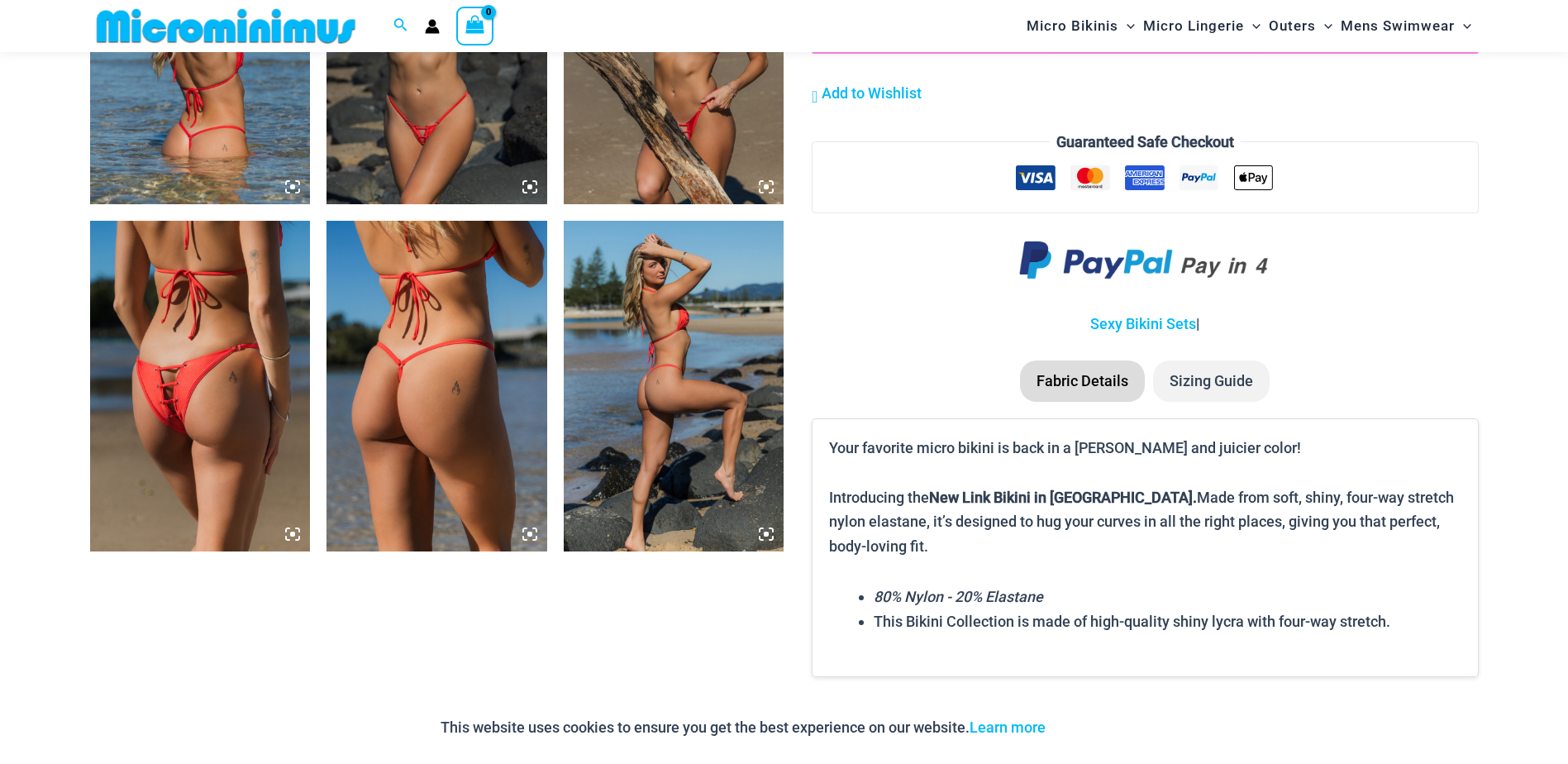
scroll to position [2053, 0]
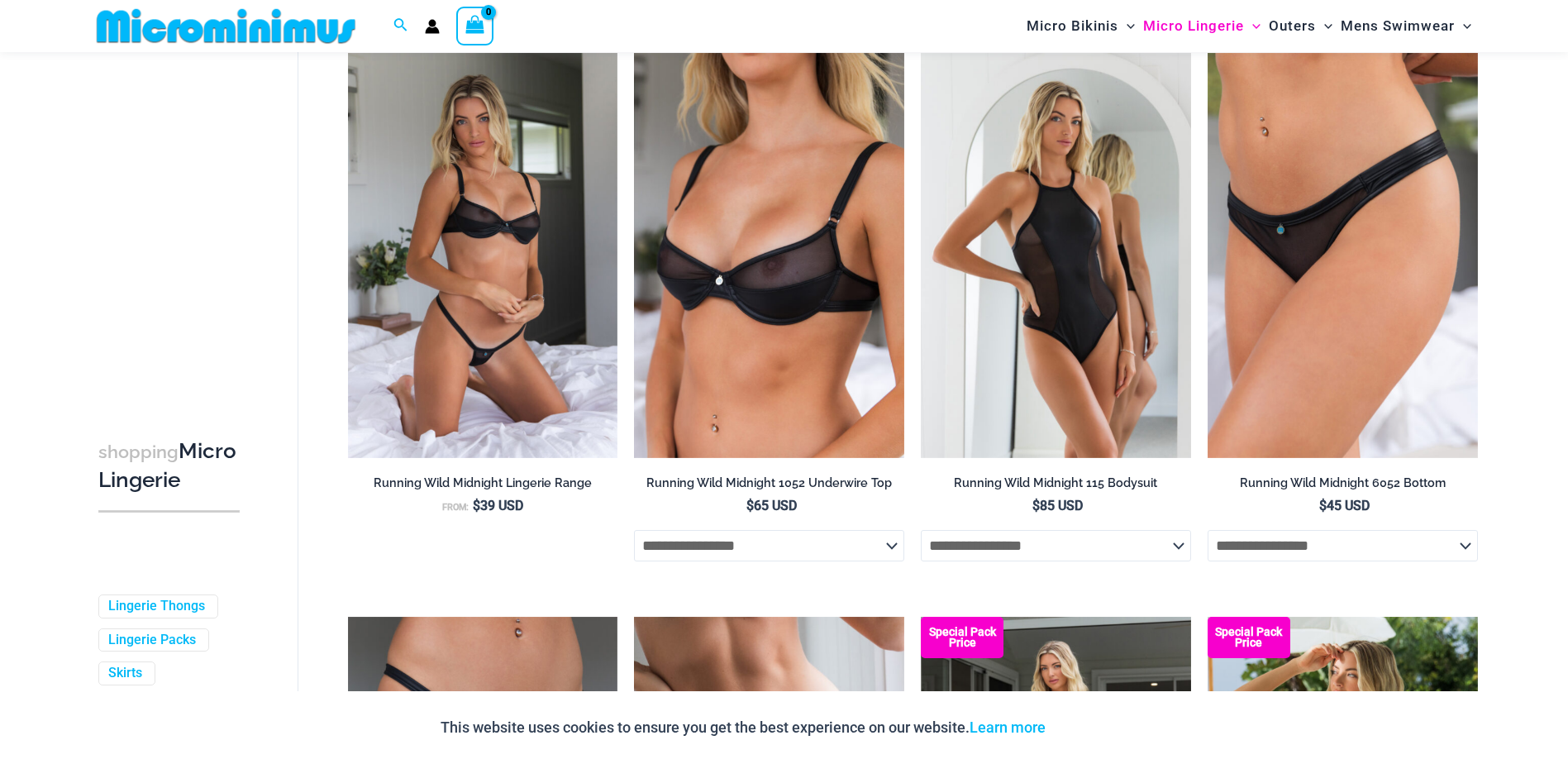
scroll to position [1888, 0]
